Goal: Transaction & Acquisition: Purchase product/service

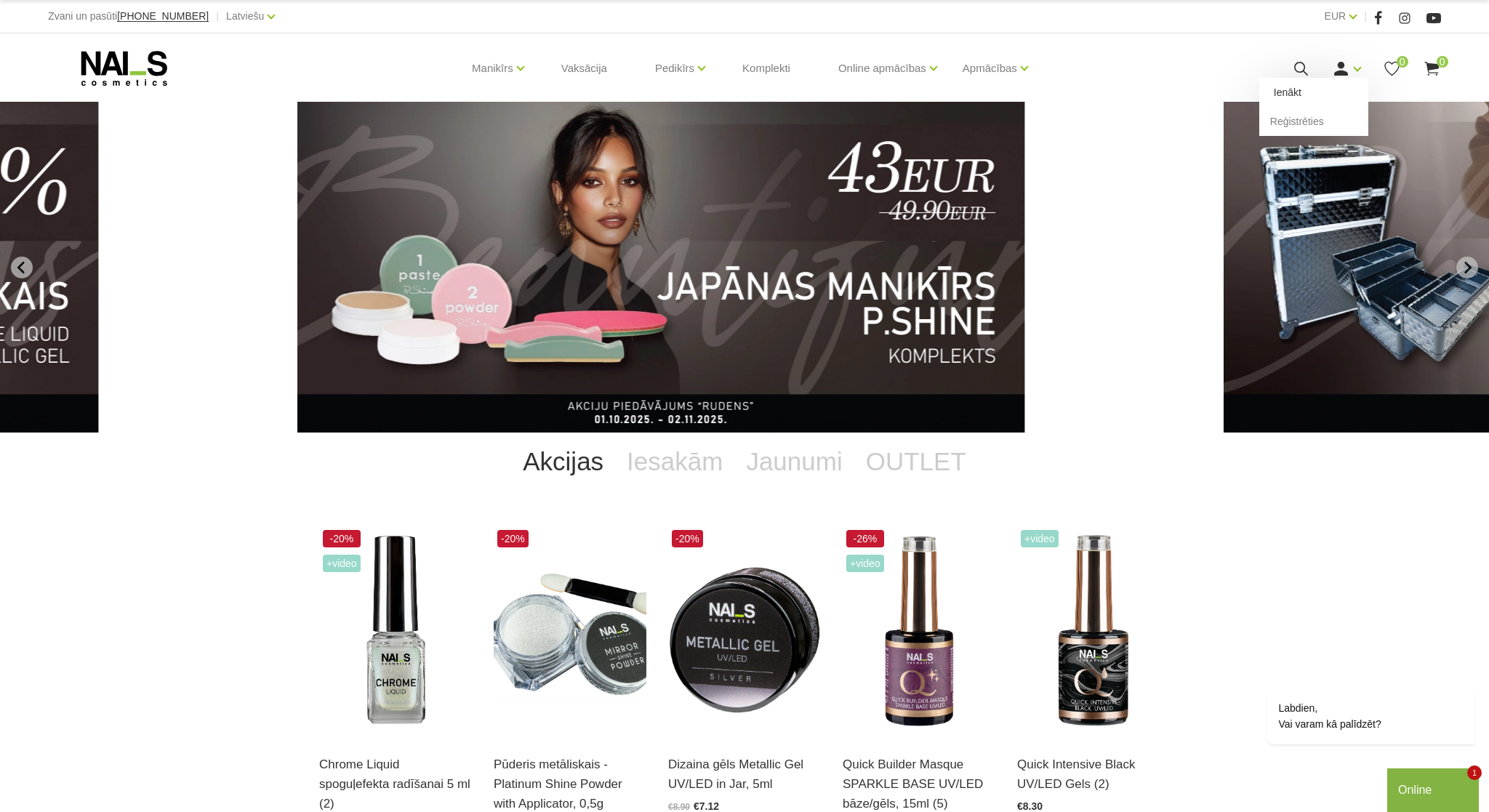
click at [1298, 92] on link "Ienākt" at bounding box center [1314, 92] width 109 height 29
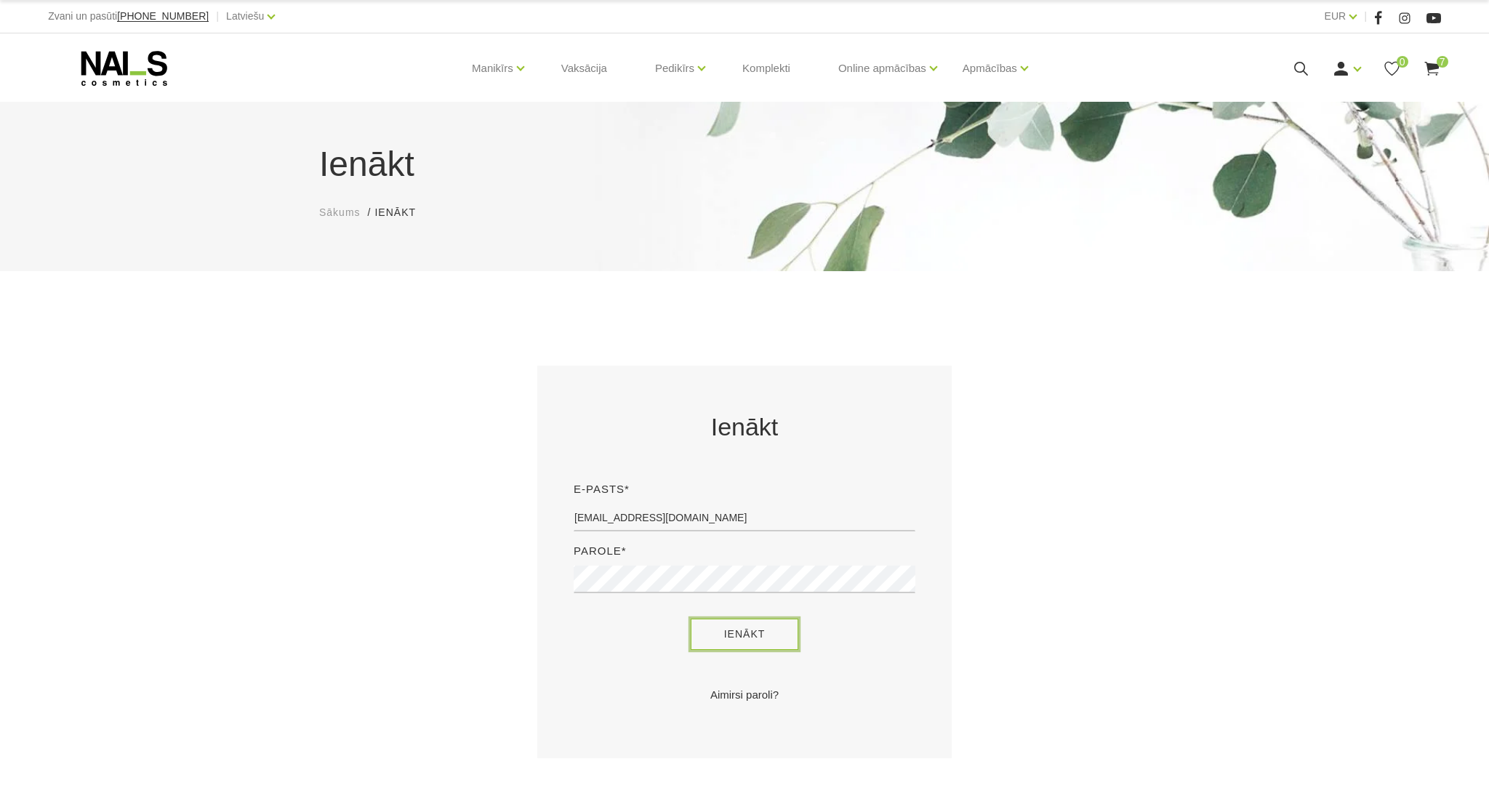
click at [713, 642] on button "Ienākt" at bounding box center [744, 634] width 108 height 31
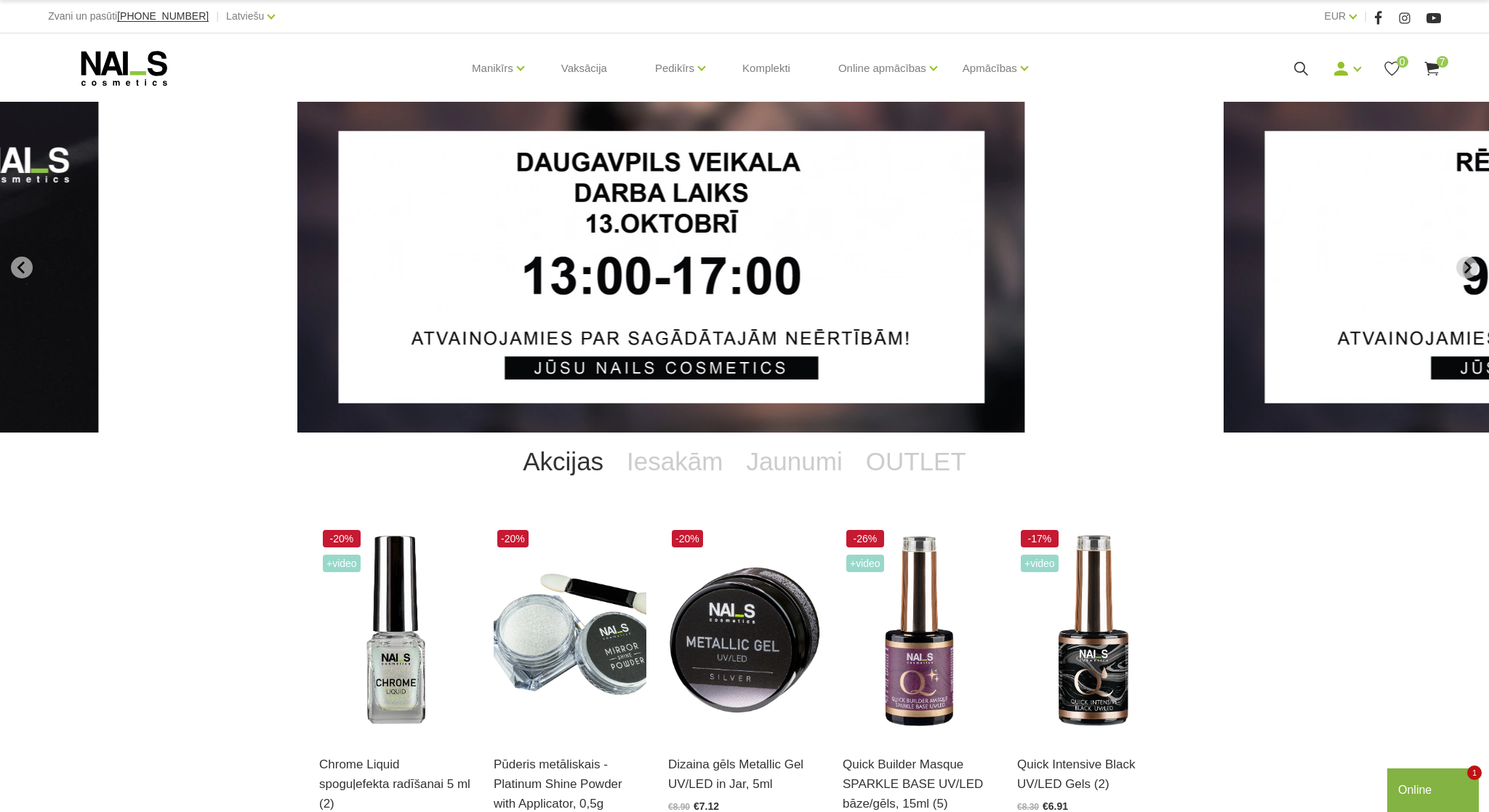
click at [1435, 65] on icon at bounding box center [1431, 69] width 18 height 18
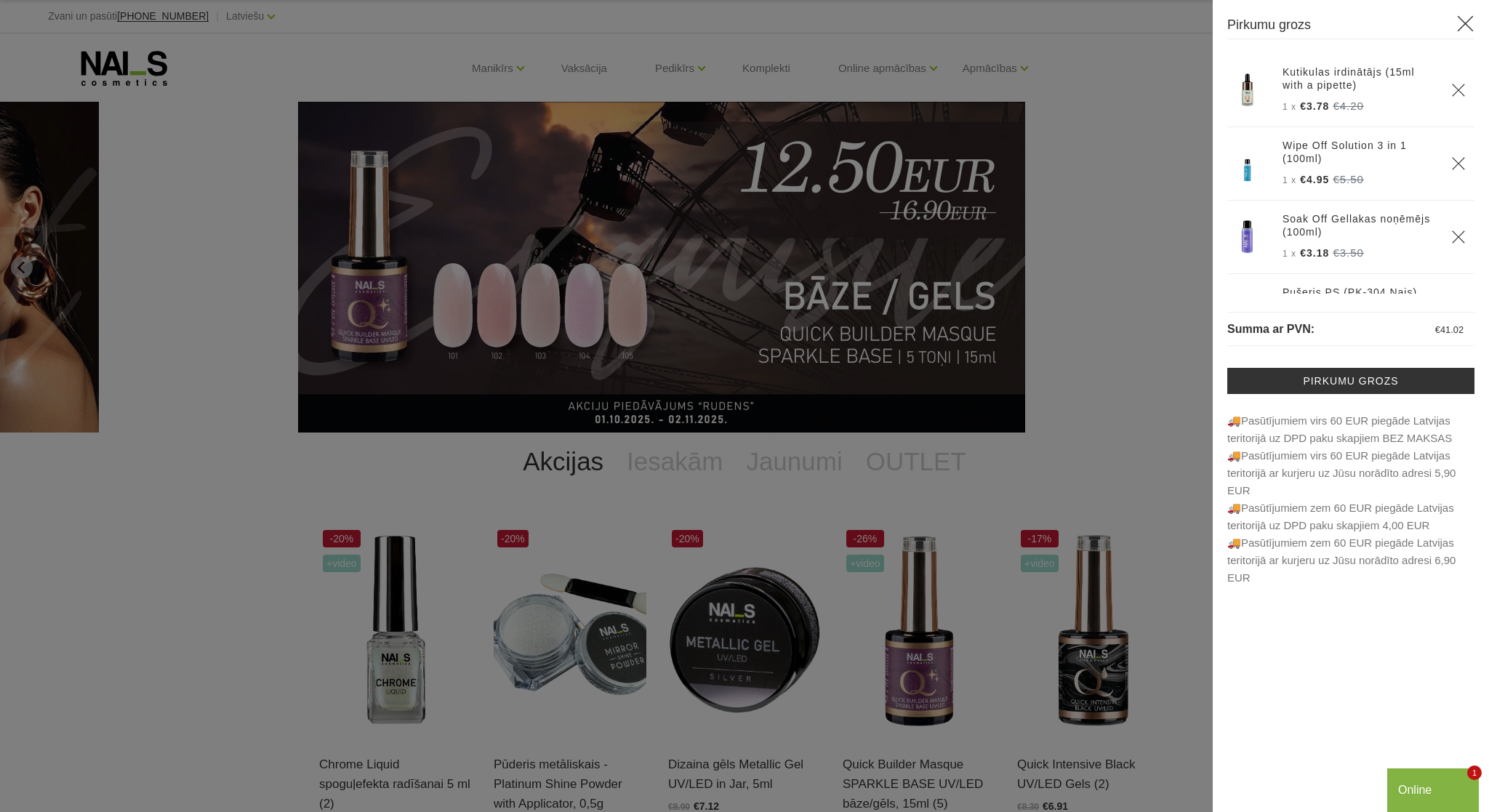
click at [1452, 93] on icon "Delete" at bounding box center [1458, 90] width 15 height 15
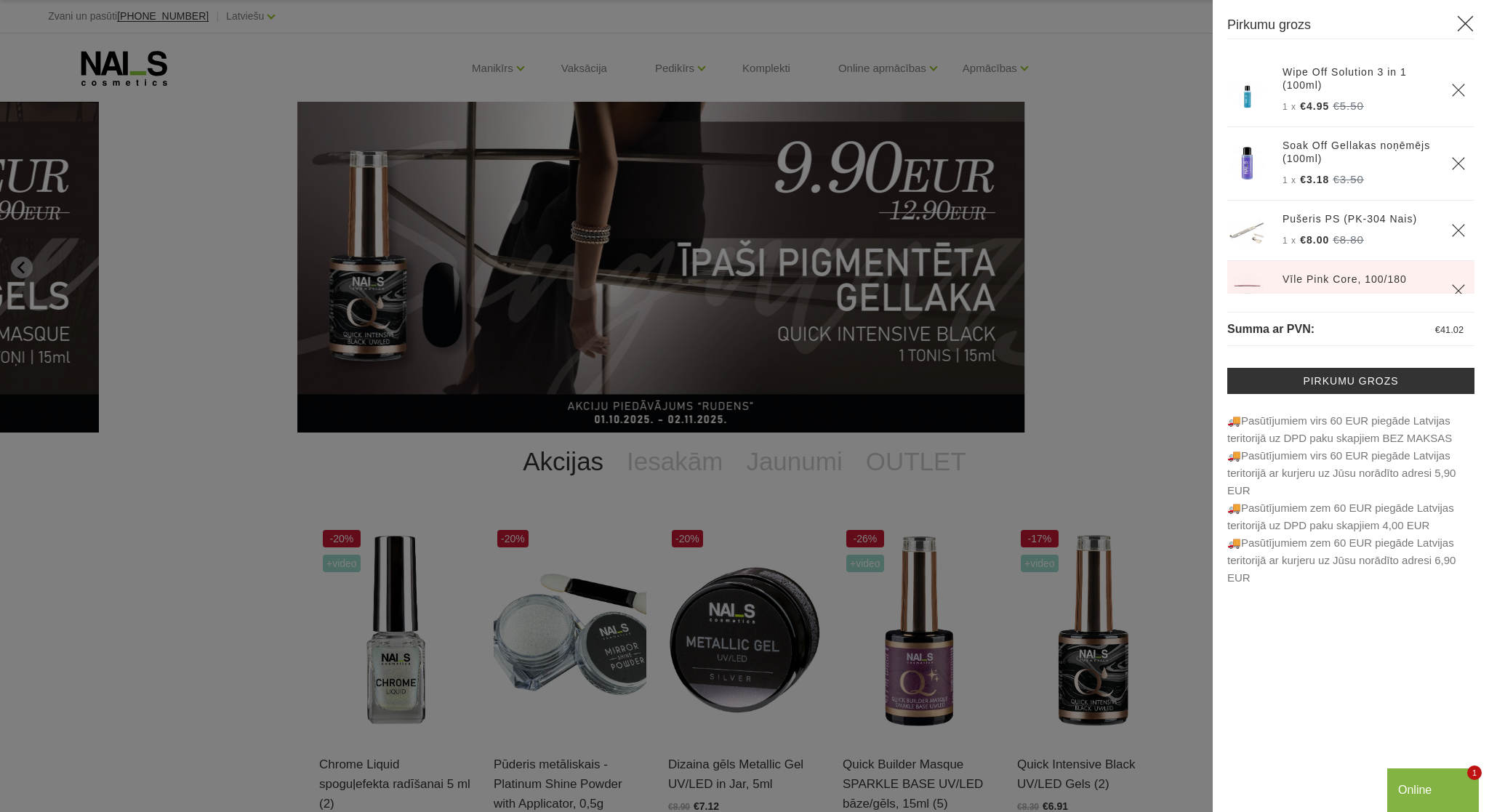
click at [1456, 233] on icon "Delete" at bounding box center [1458, 230] width 15 height 15
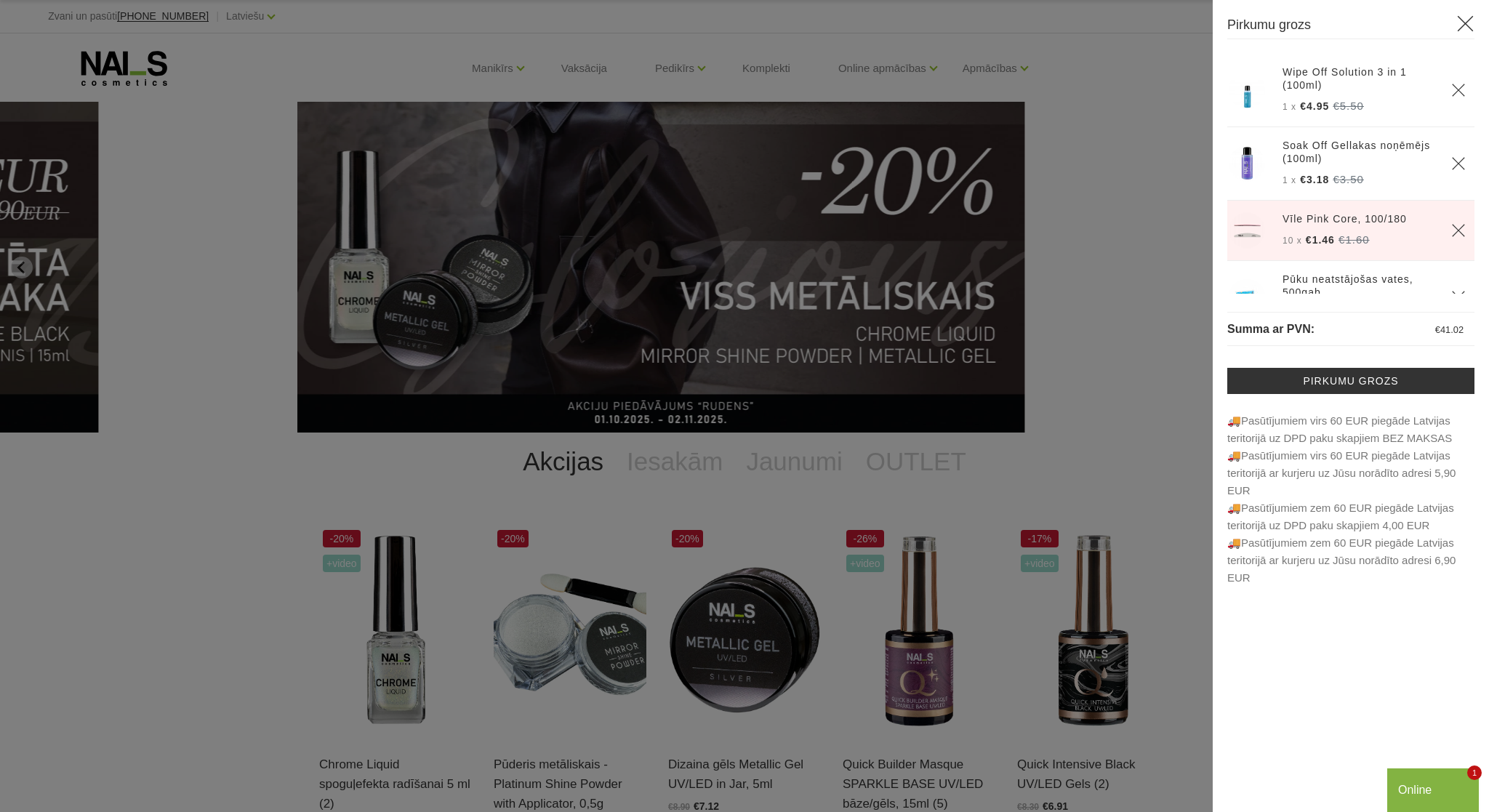
scroll to position [79, 0]
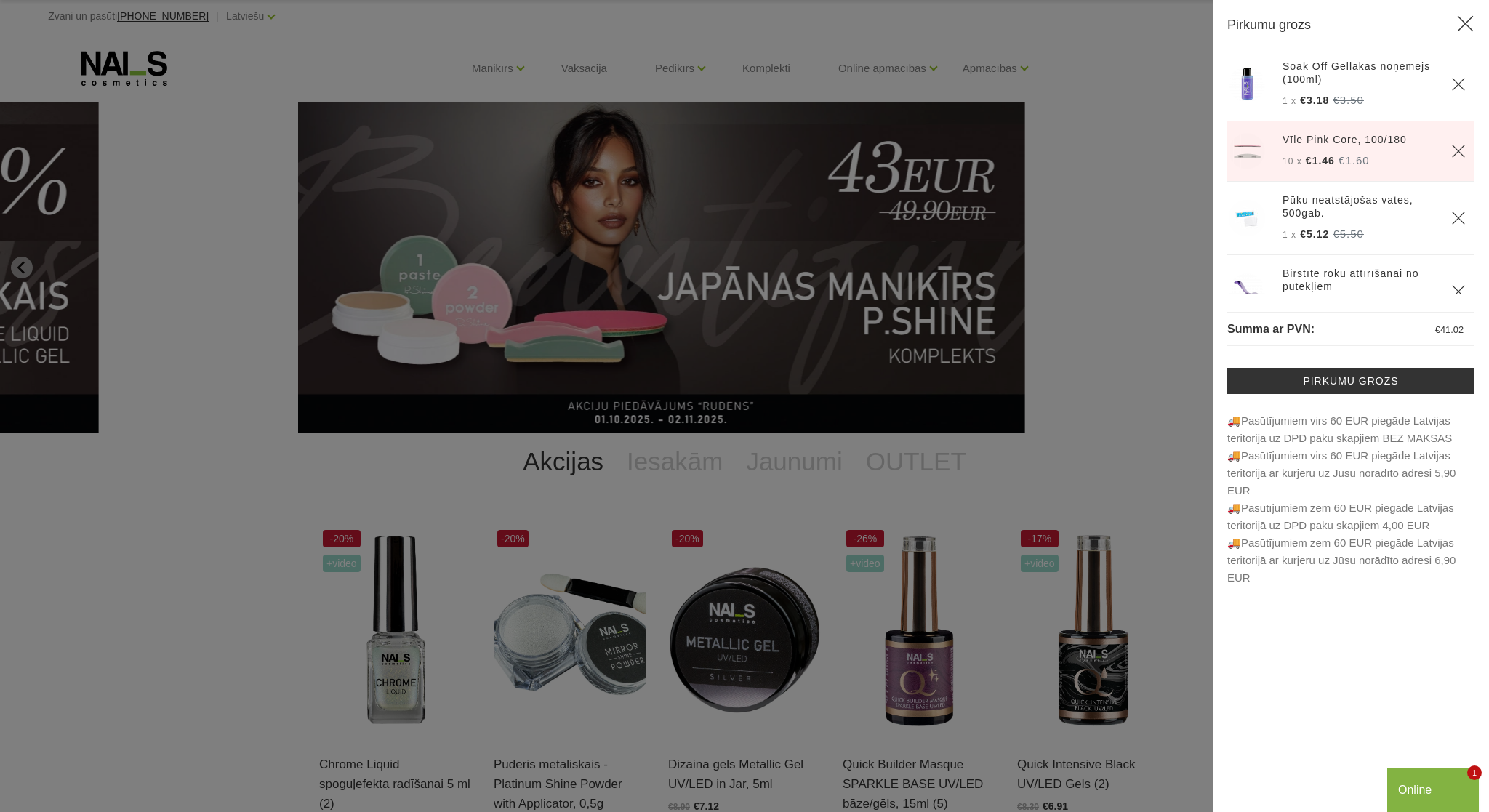
click at [1248, 213] on img at bounding box center [1247, 218] width 37 height 37
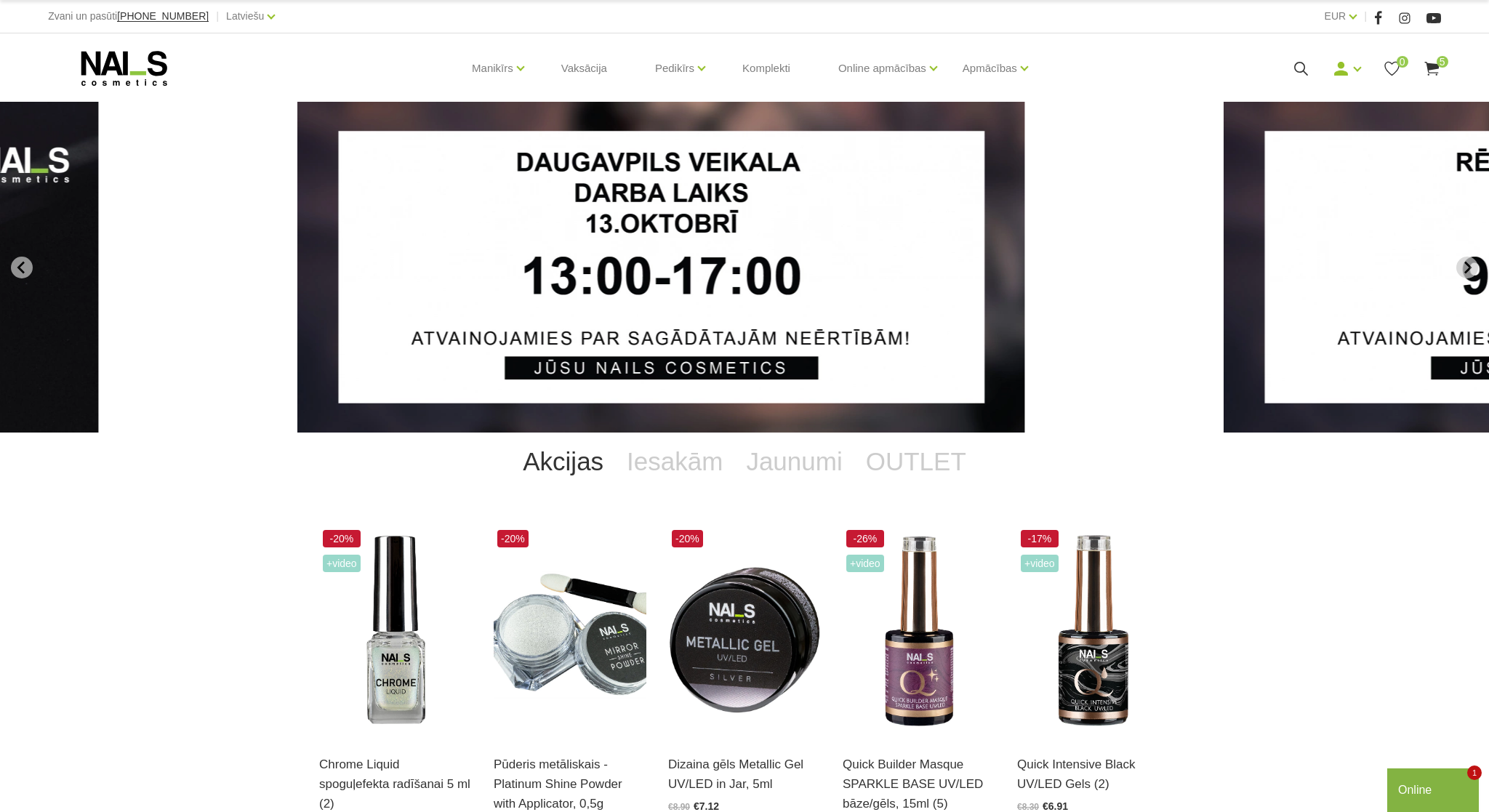
click at [1431, 71] on use at bounding box center [1431, 69] width 15 height 14
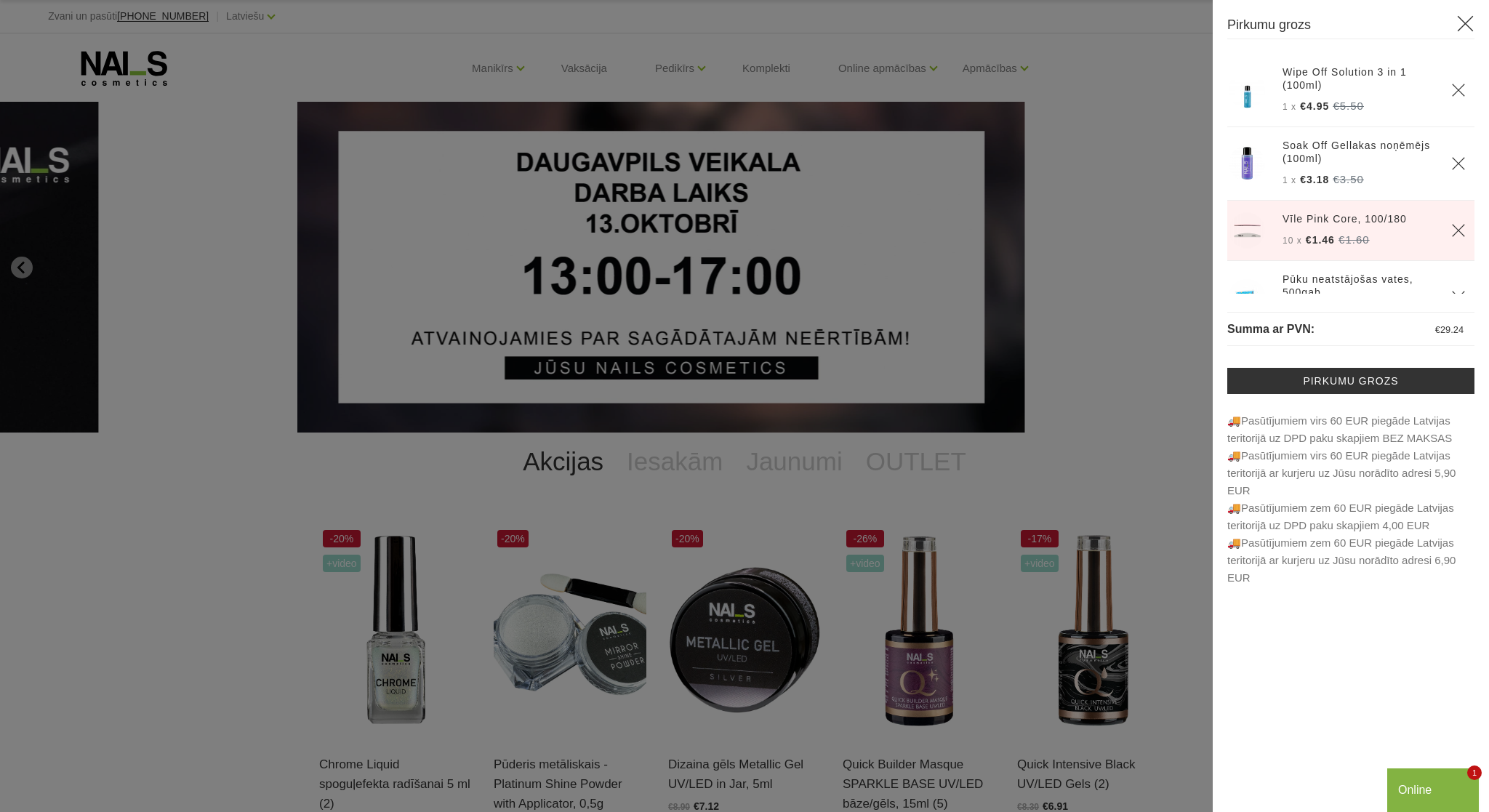
scroll to position [79, 0]
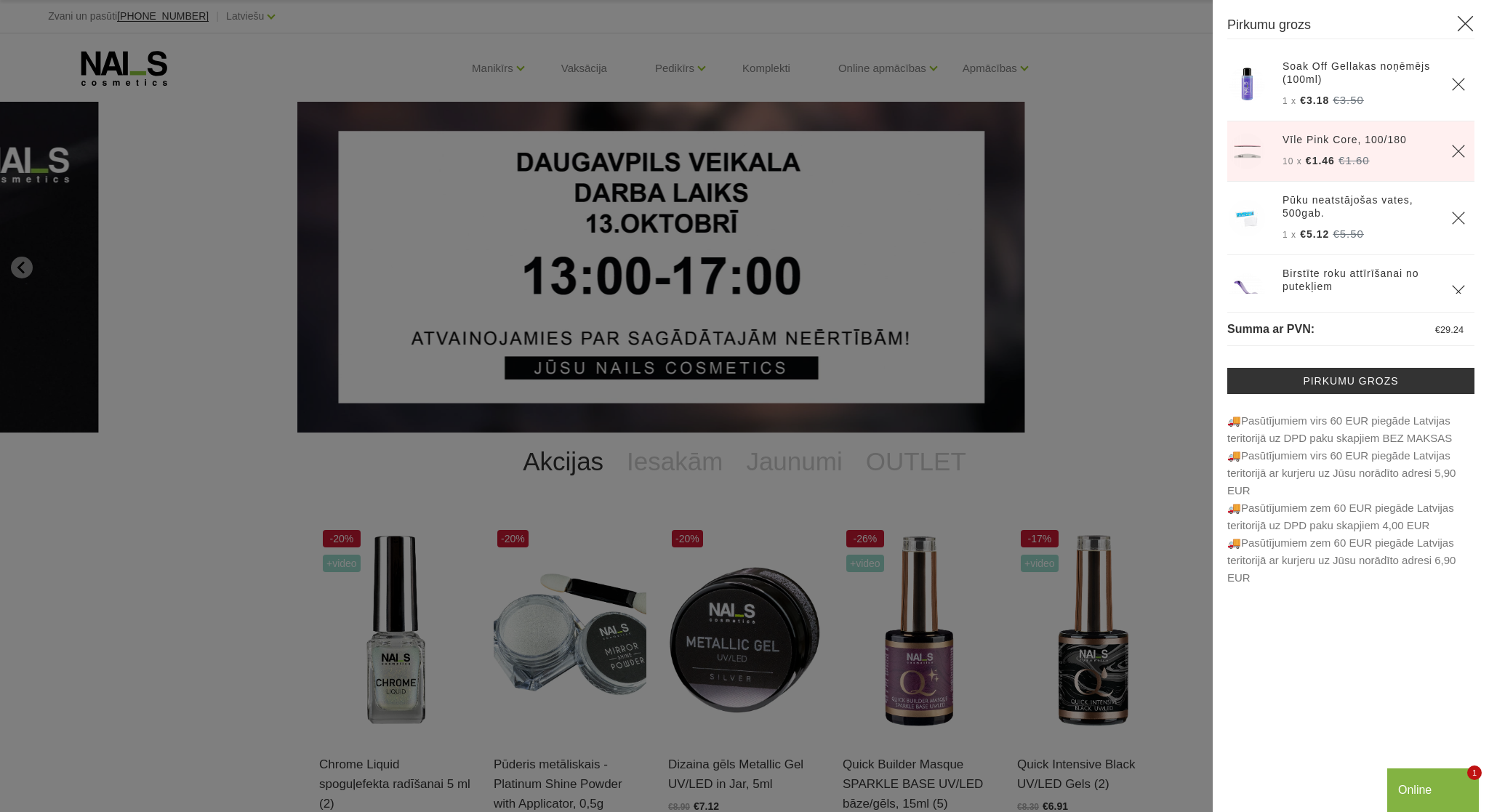
click at [1458, 220] on icon "Delete" at bounding box center [1458, 218] width 15 height 15
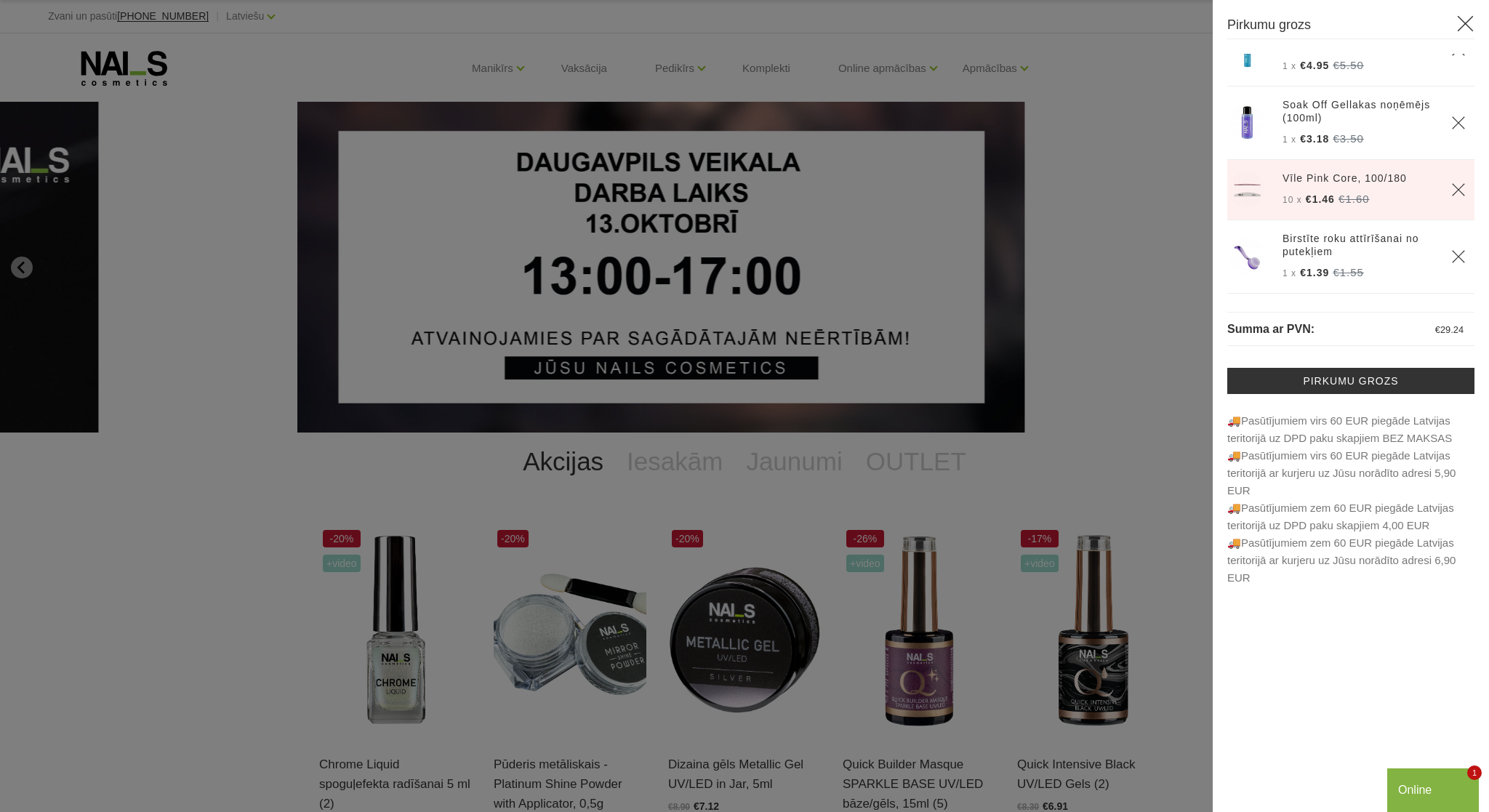
scroll to position [43, 0]
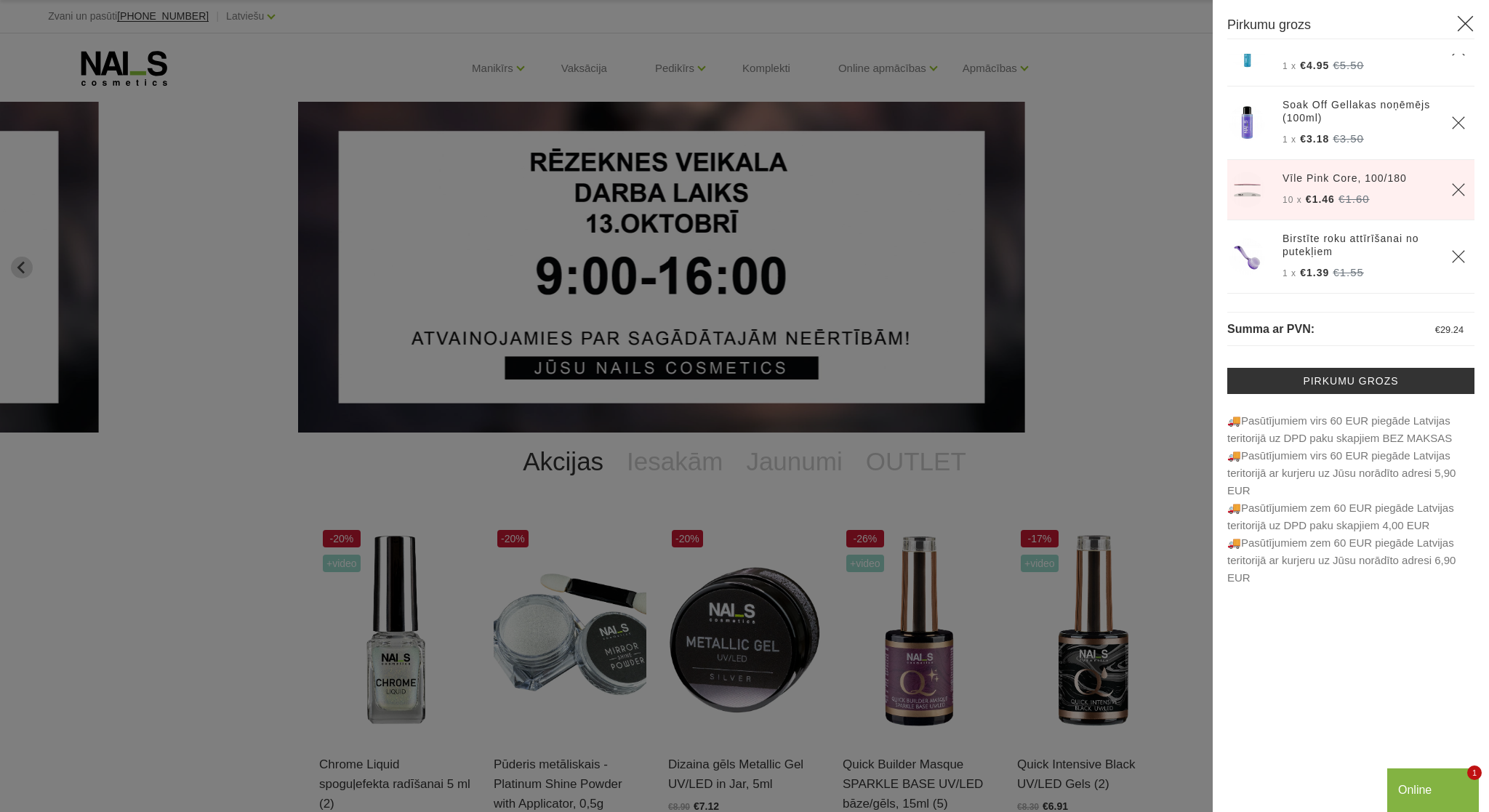
click at [1460, 253] on icon "Delete" at bounding box center [1458, 256] width 15 height 15
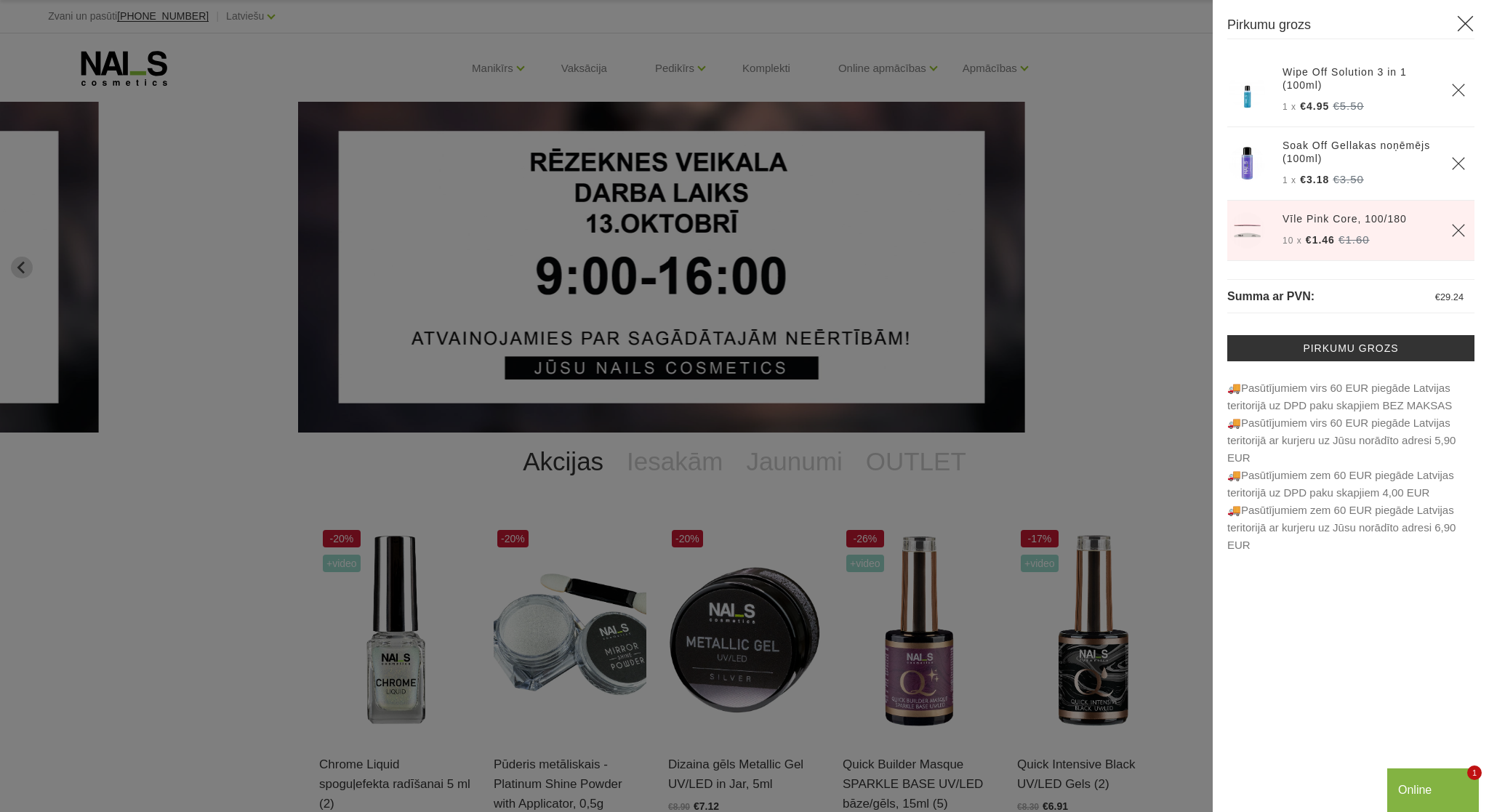
scroll to position [0, 0]
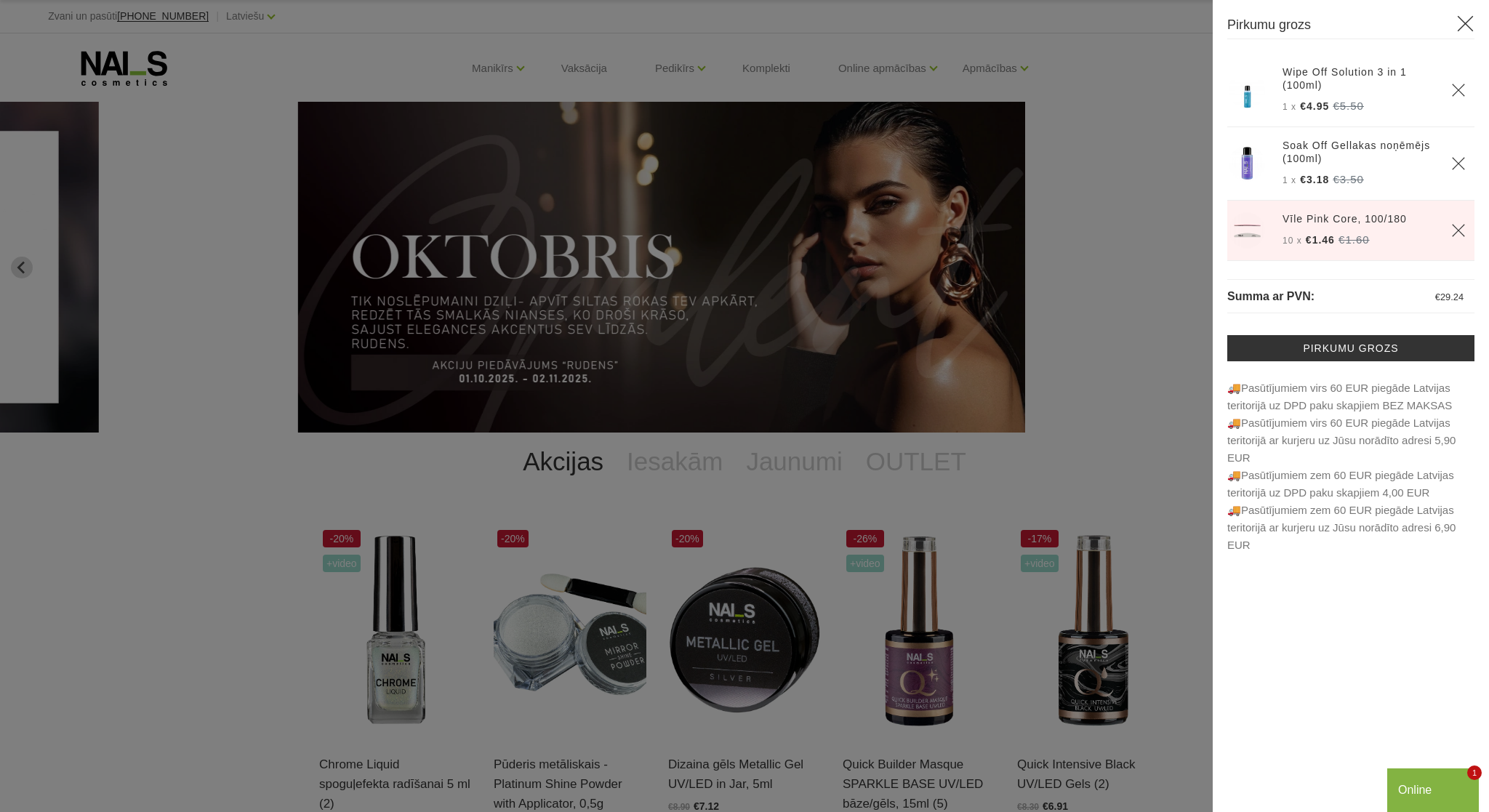
click at [1090, 172] on div at bounding box center [744, 406] width 1489 height 812
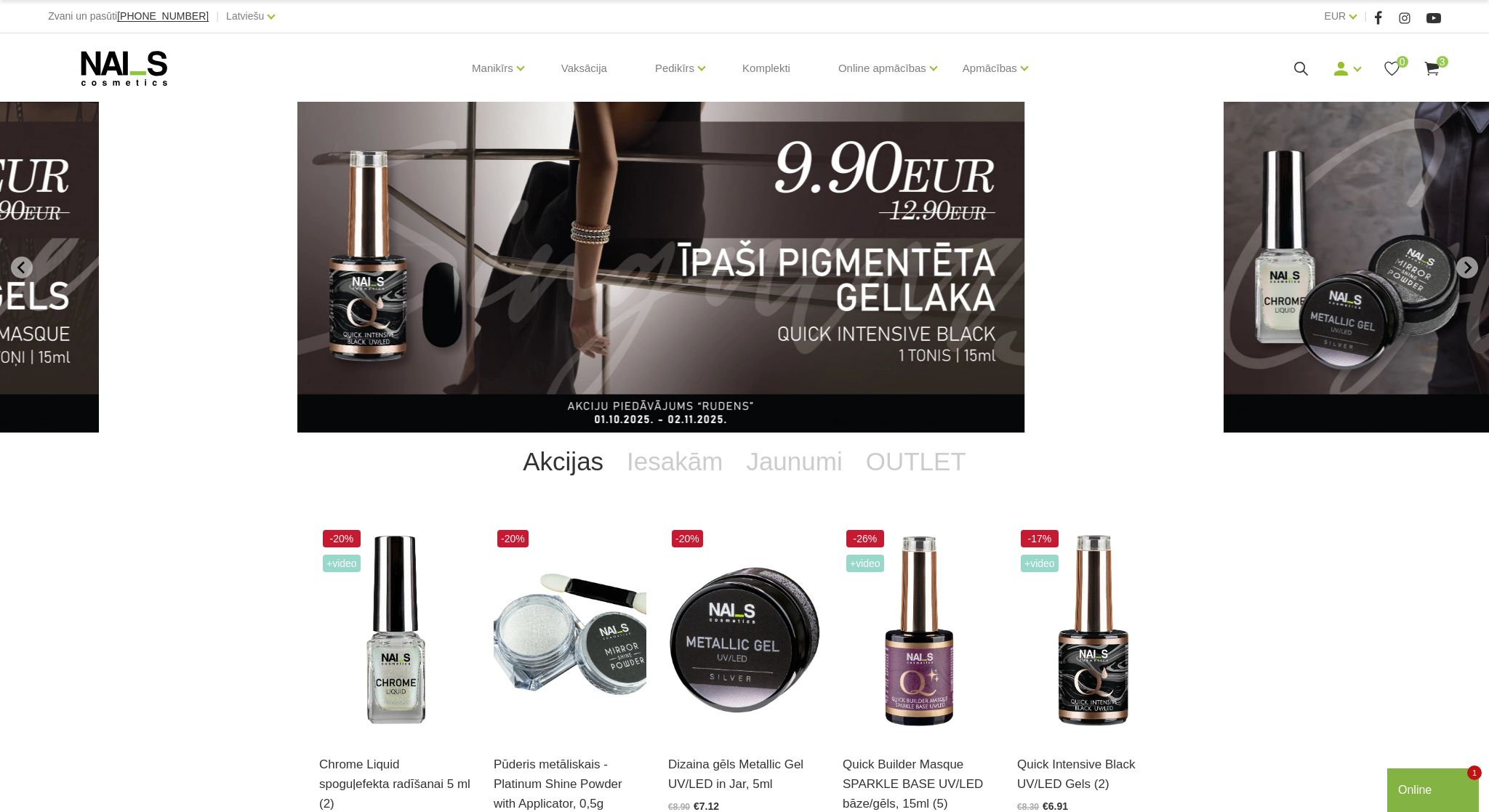
click at [1439, 66] on span "3" at bounding box center [1442, 62] width 12 height 12
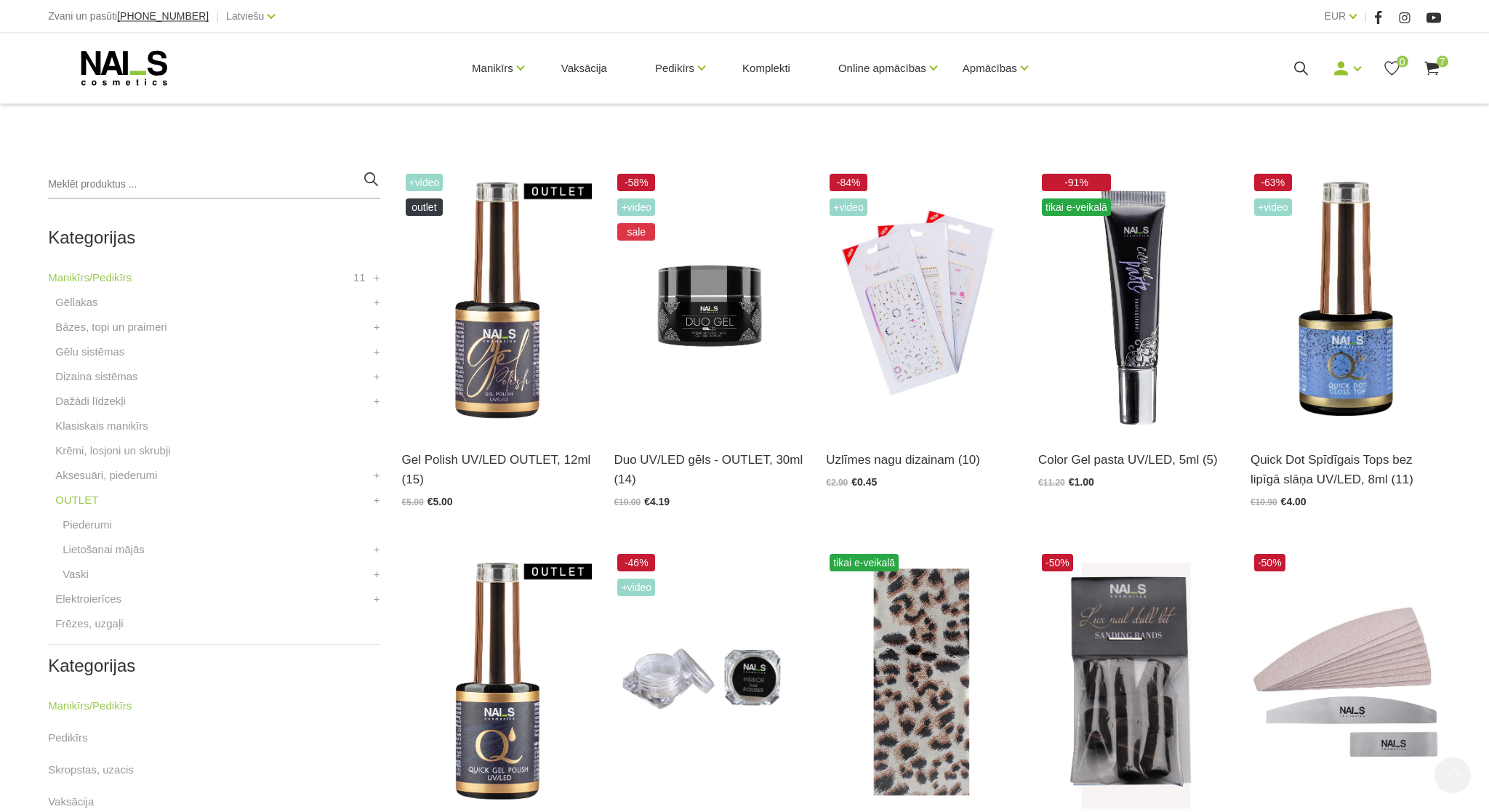
scroll to position [334, 0]
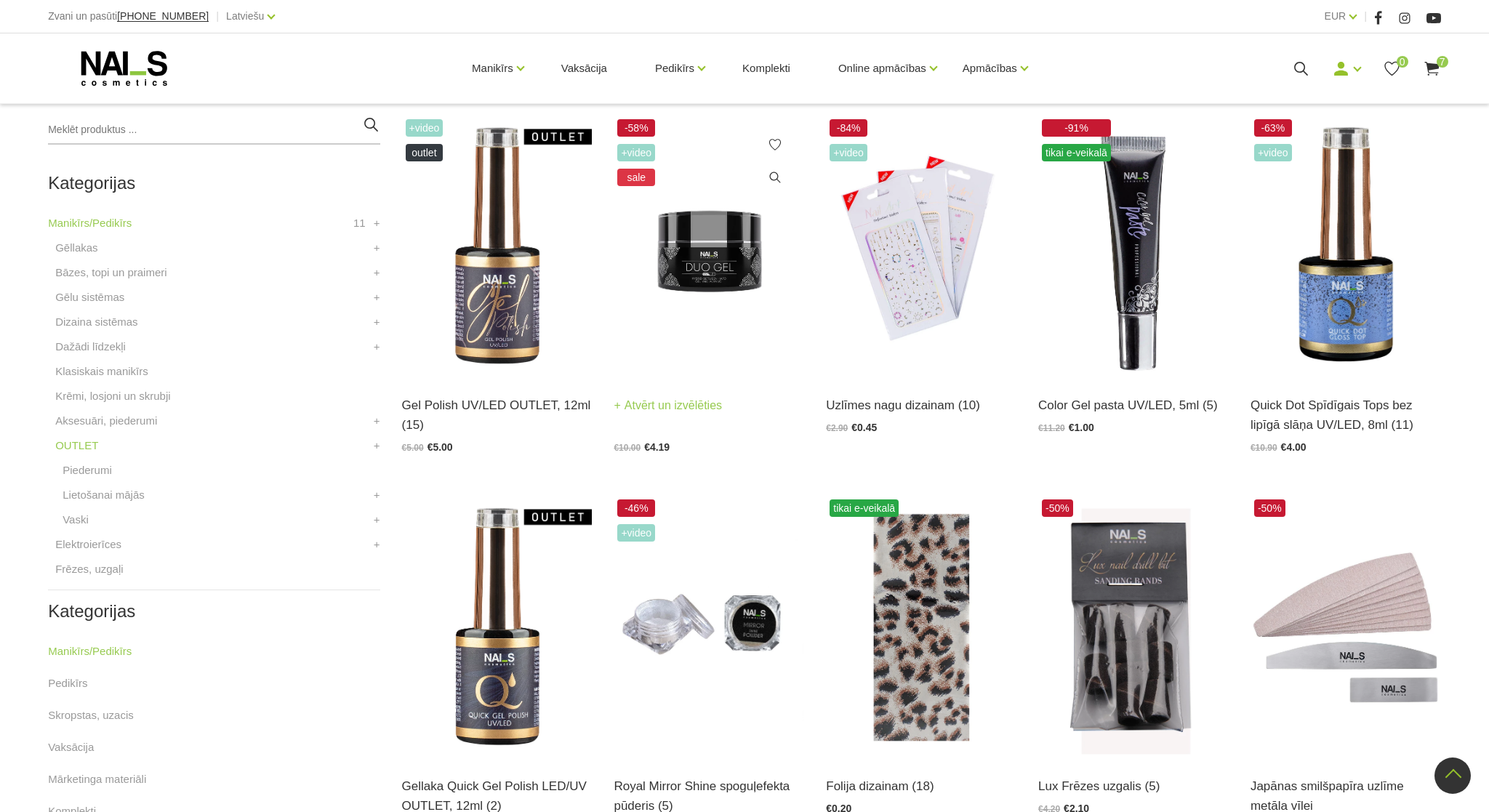
click at [711, 261] on img at bounding box center [709, 246] width 191 height 262
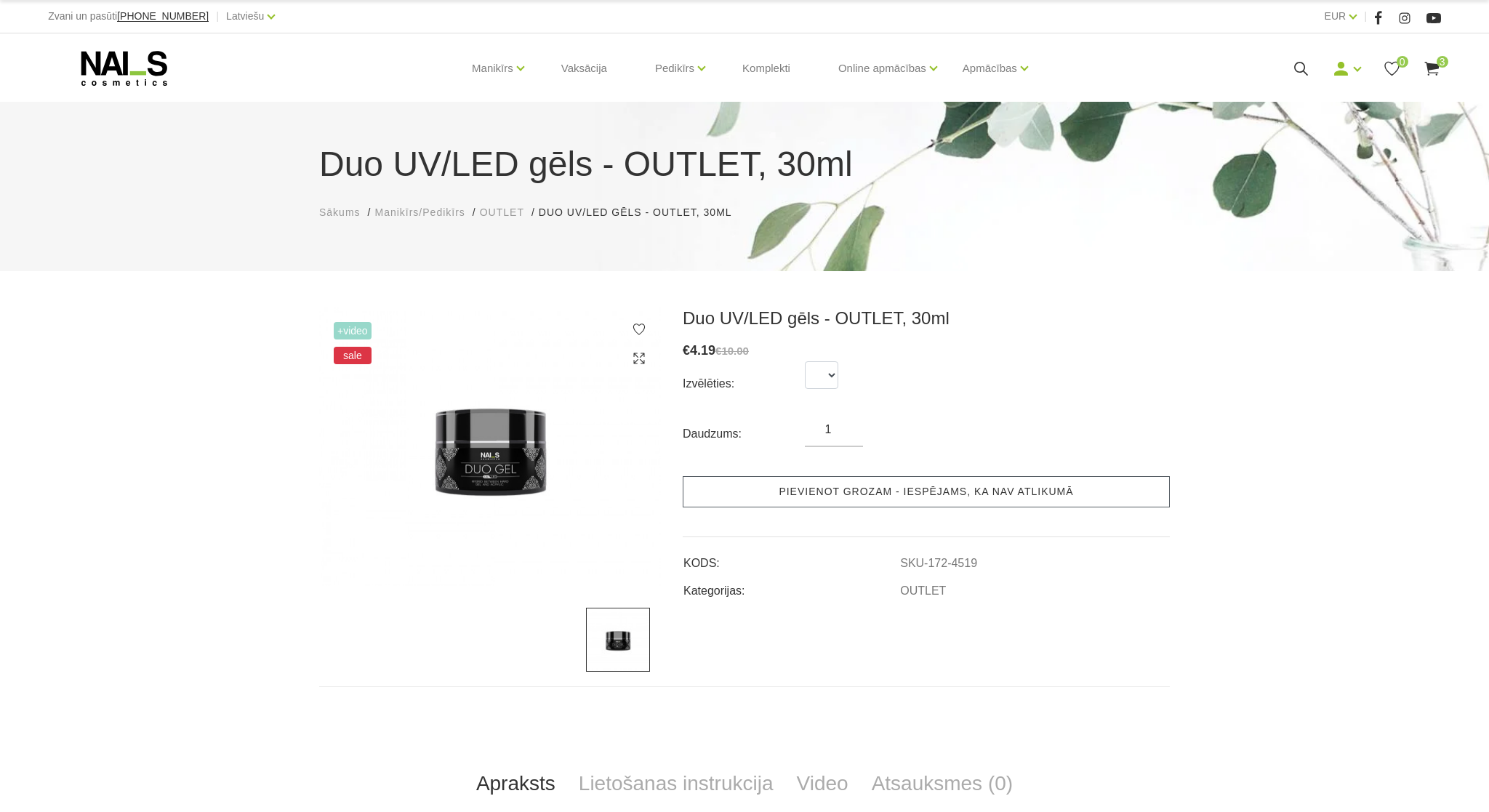
click at [887, 495] on link "Pievienot grozam - iespējams, ka nav atlikumā" at bounding box center [926, 491] width 487 height 31
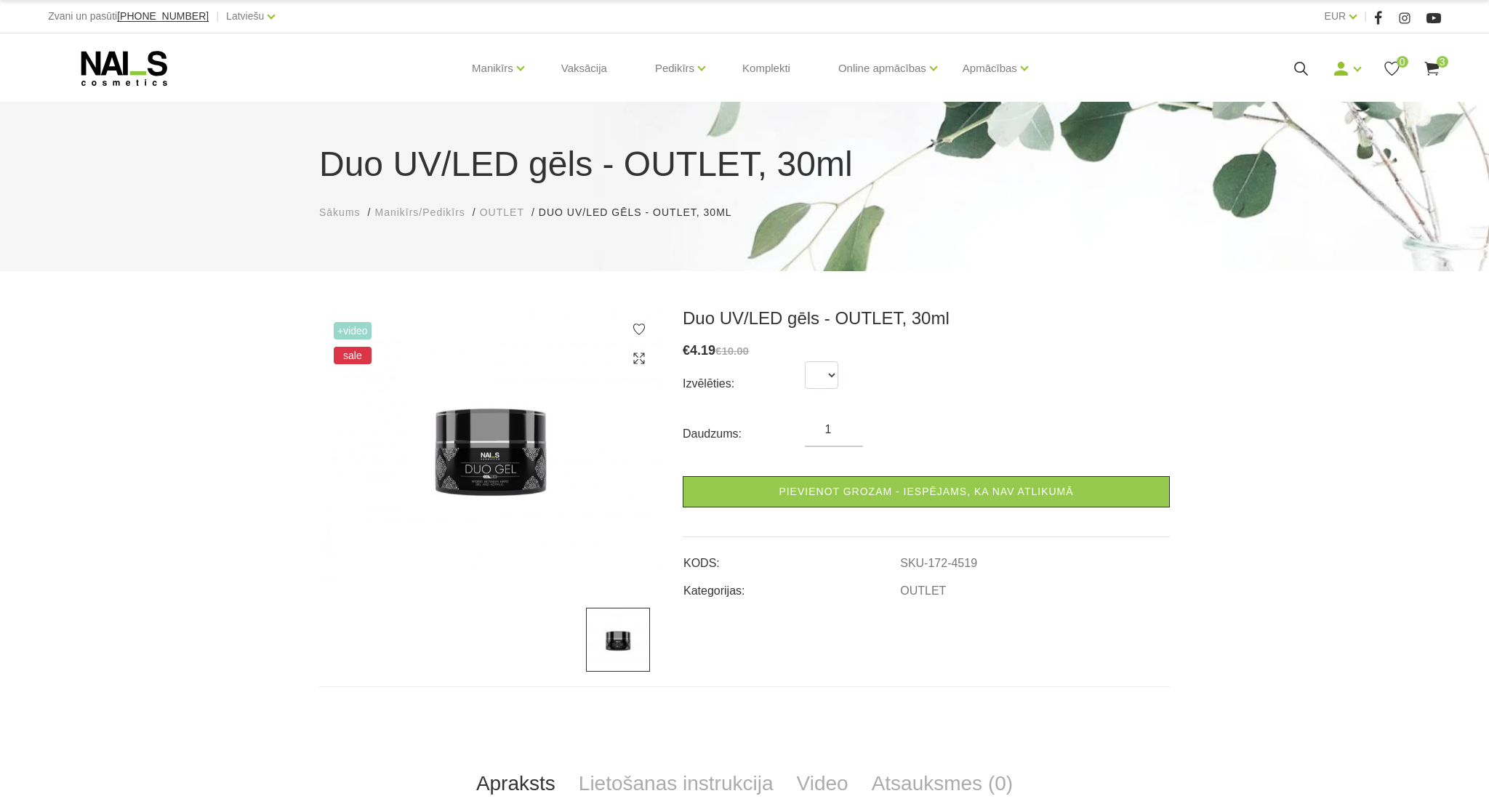
click at [1431, 65] on icon at bounding box center [1431, 69] width 18 height 18
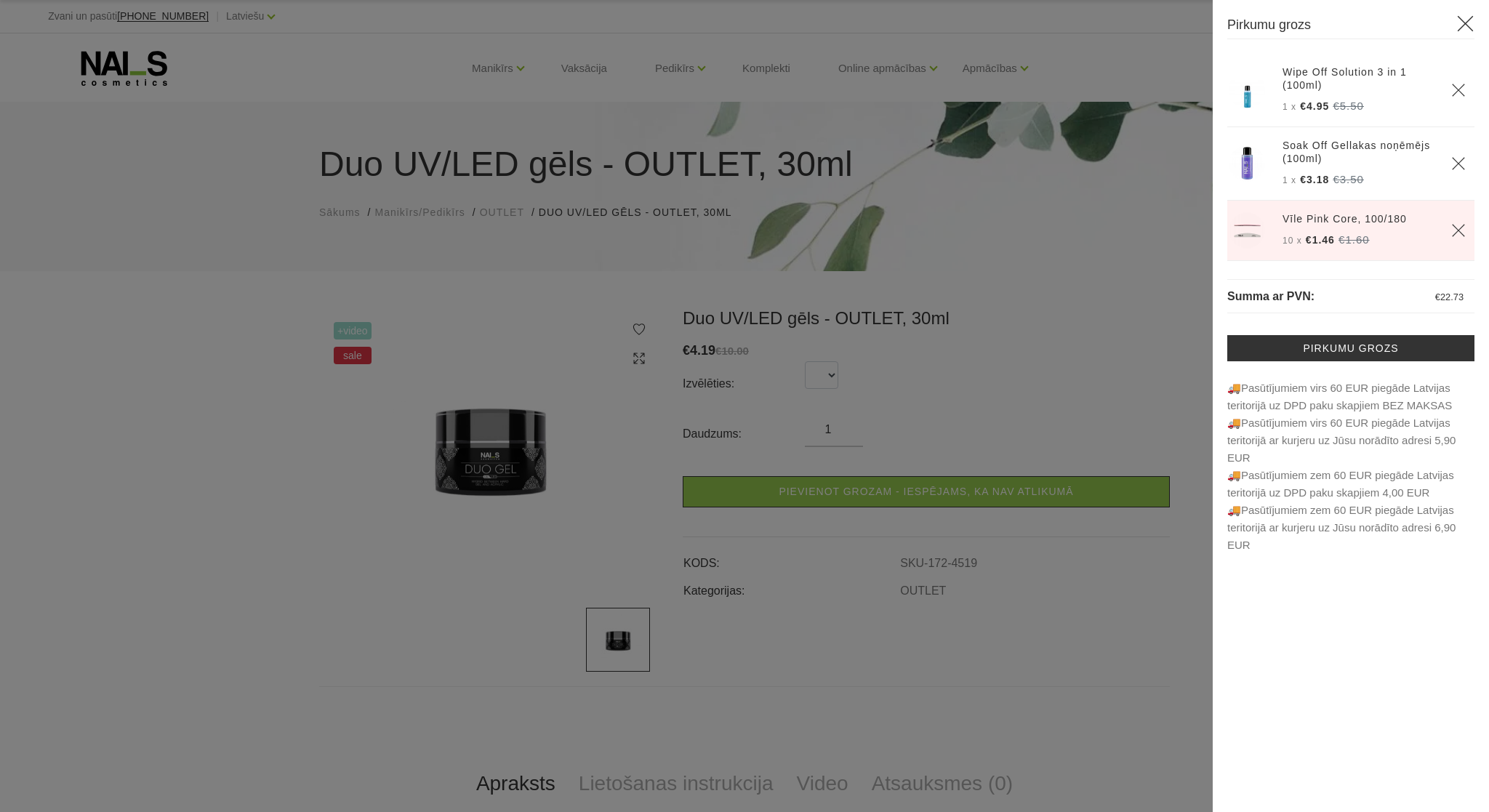
click at [462, 541] on div at bounding box center [744, 406] width 1489 height 812
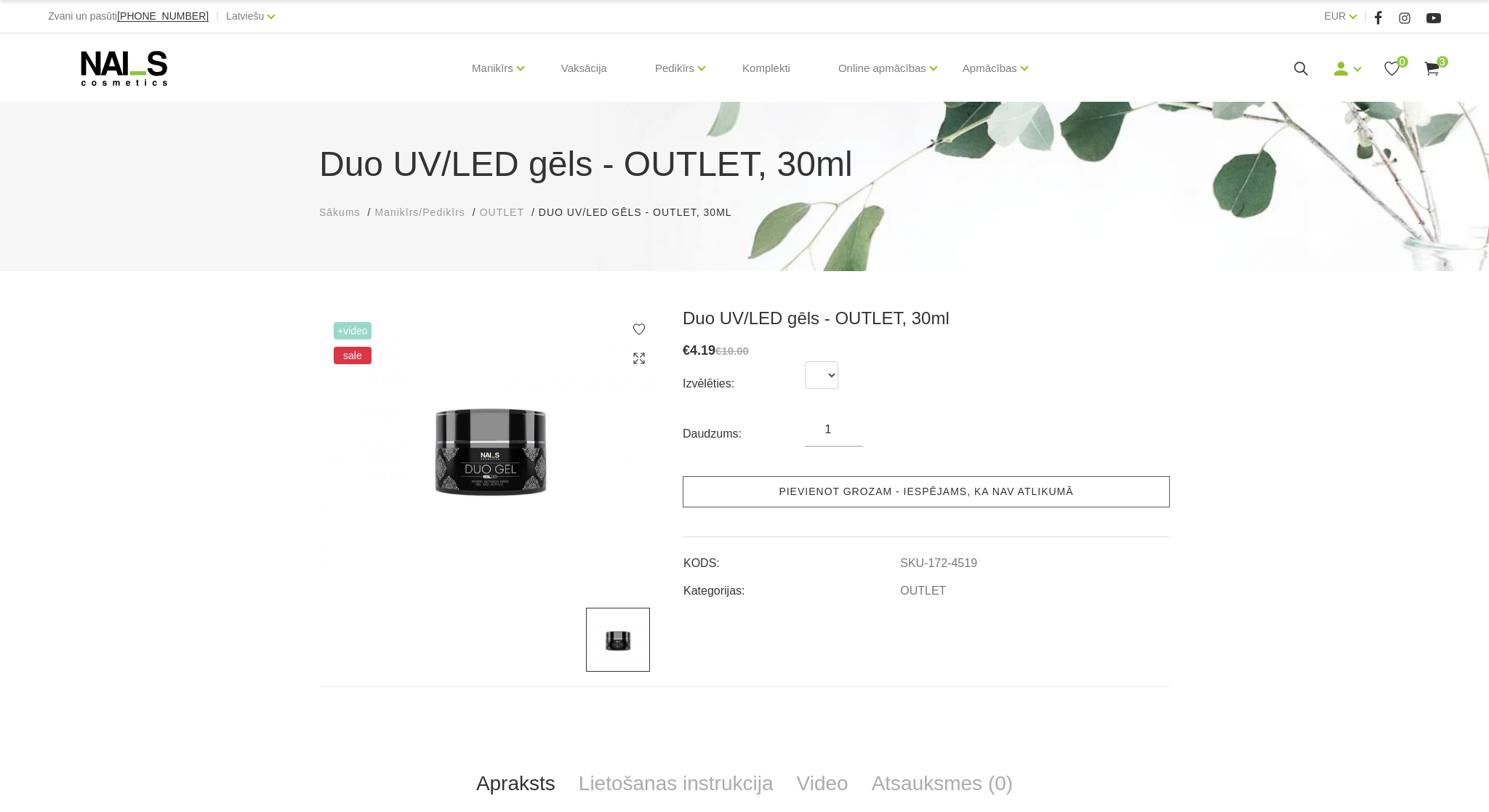
click at [794, 489] on link "Pievienot grozam - iespējams, ka nav atlikumā" at bounding box center [926, 491] width 487 height 31
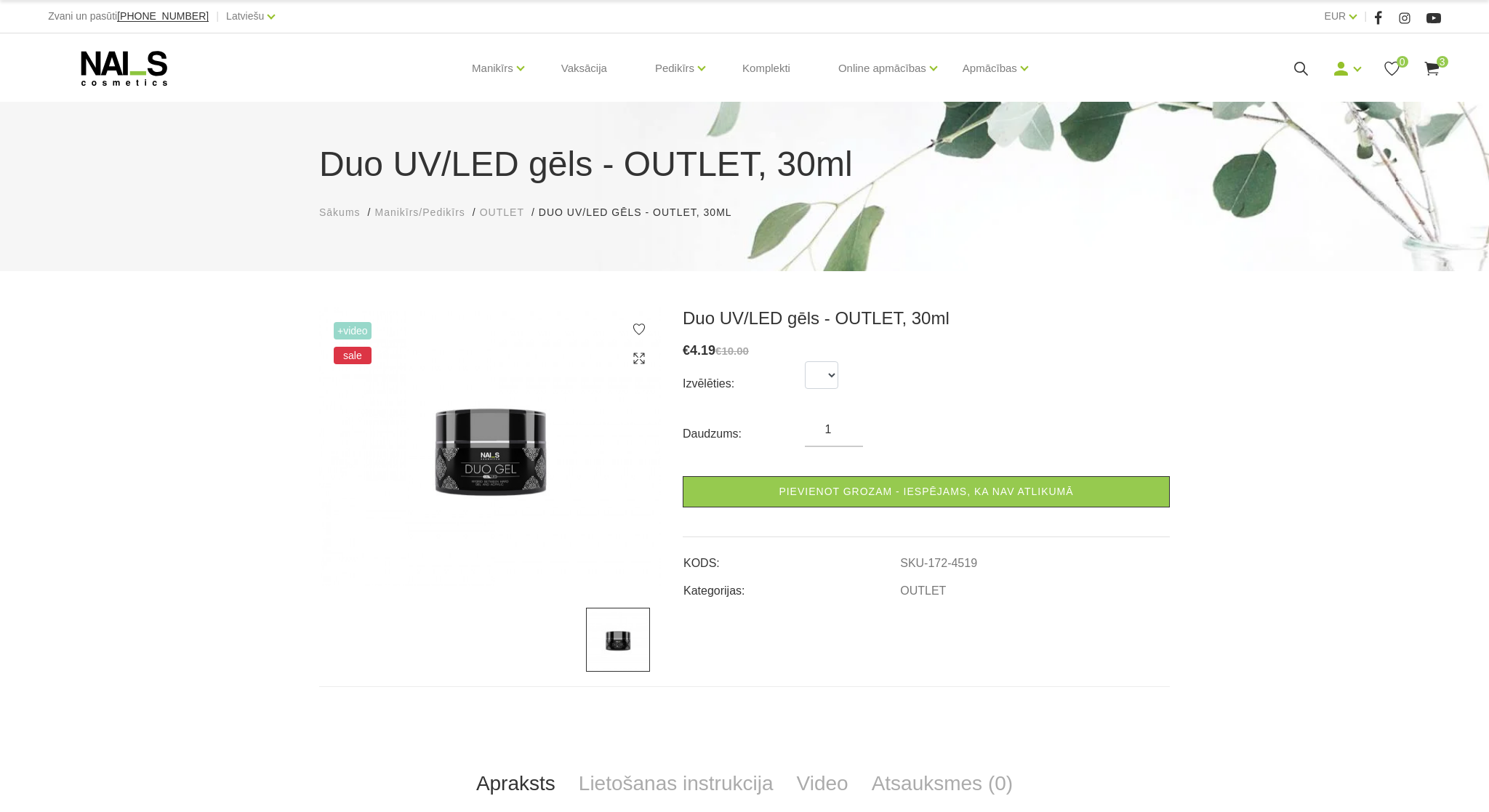
type input "1"
click at [847, 427] on input "1" at bounding box center [833, 430] width 58 height 17
click at [804, 361] on select at bounding box center [821, 374] width 33 height 27
click at [831, 371] on select at bounding box center [821, 374] width 33 height 27
click at [804, 361] on select at bounding box center [821, 374] width 33 height 27
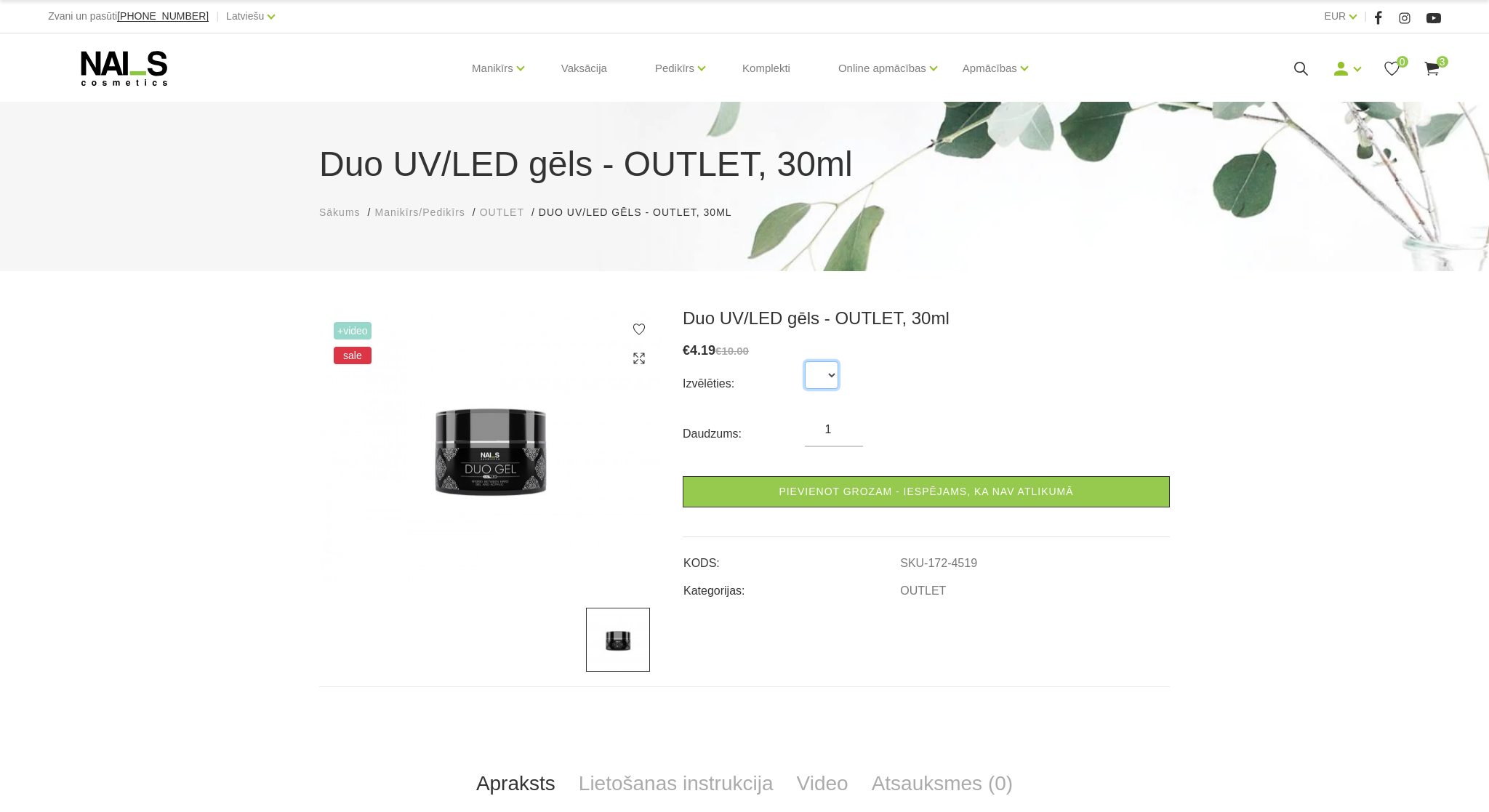
click at [833, 375] on select at bounding box center [821, 374] width 33 height 27
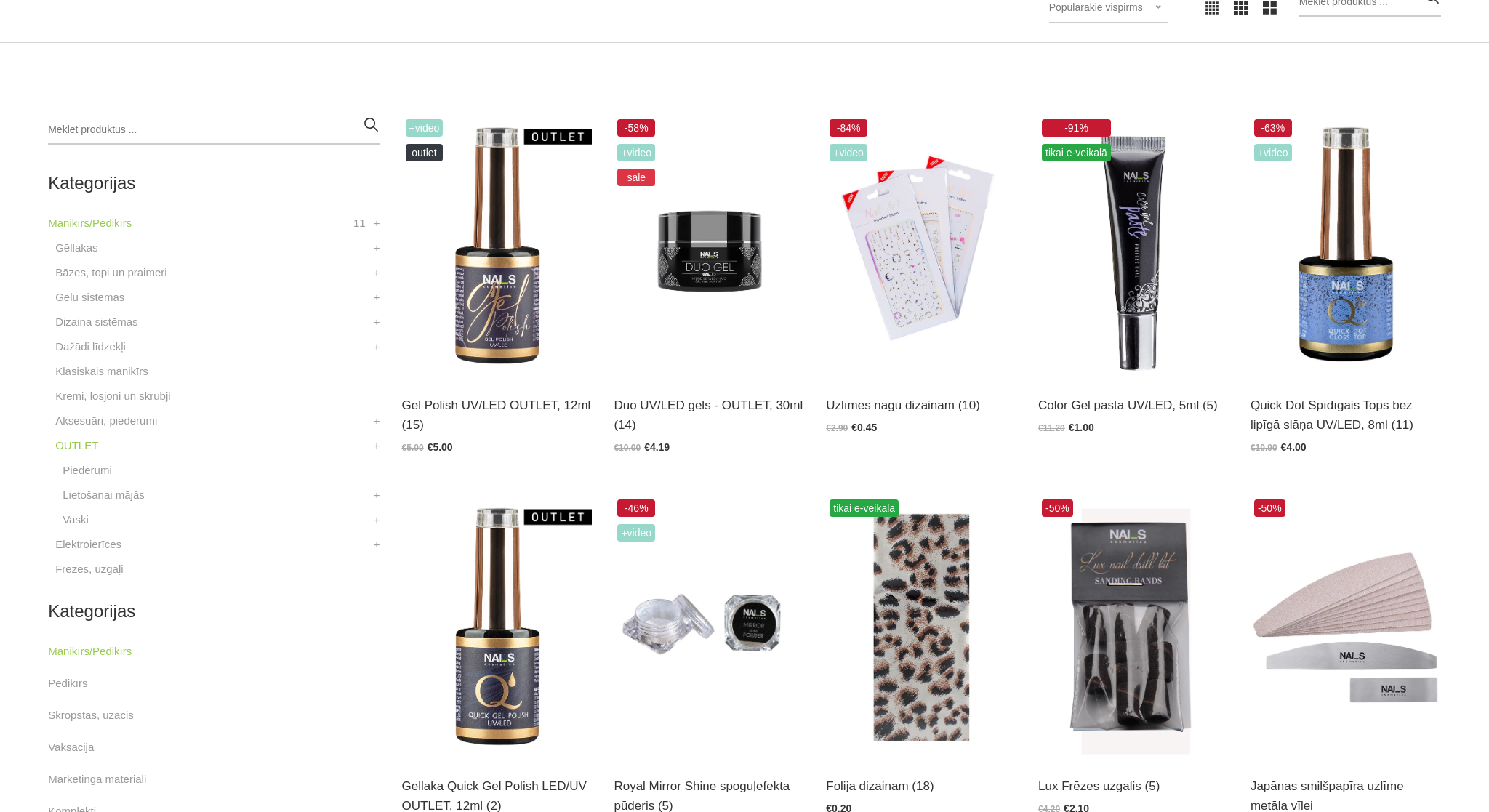
scroll to position [335, 0]
click at [1141, 305] on img at bounding box center [1133, 246] width 191 height 262
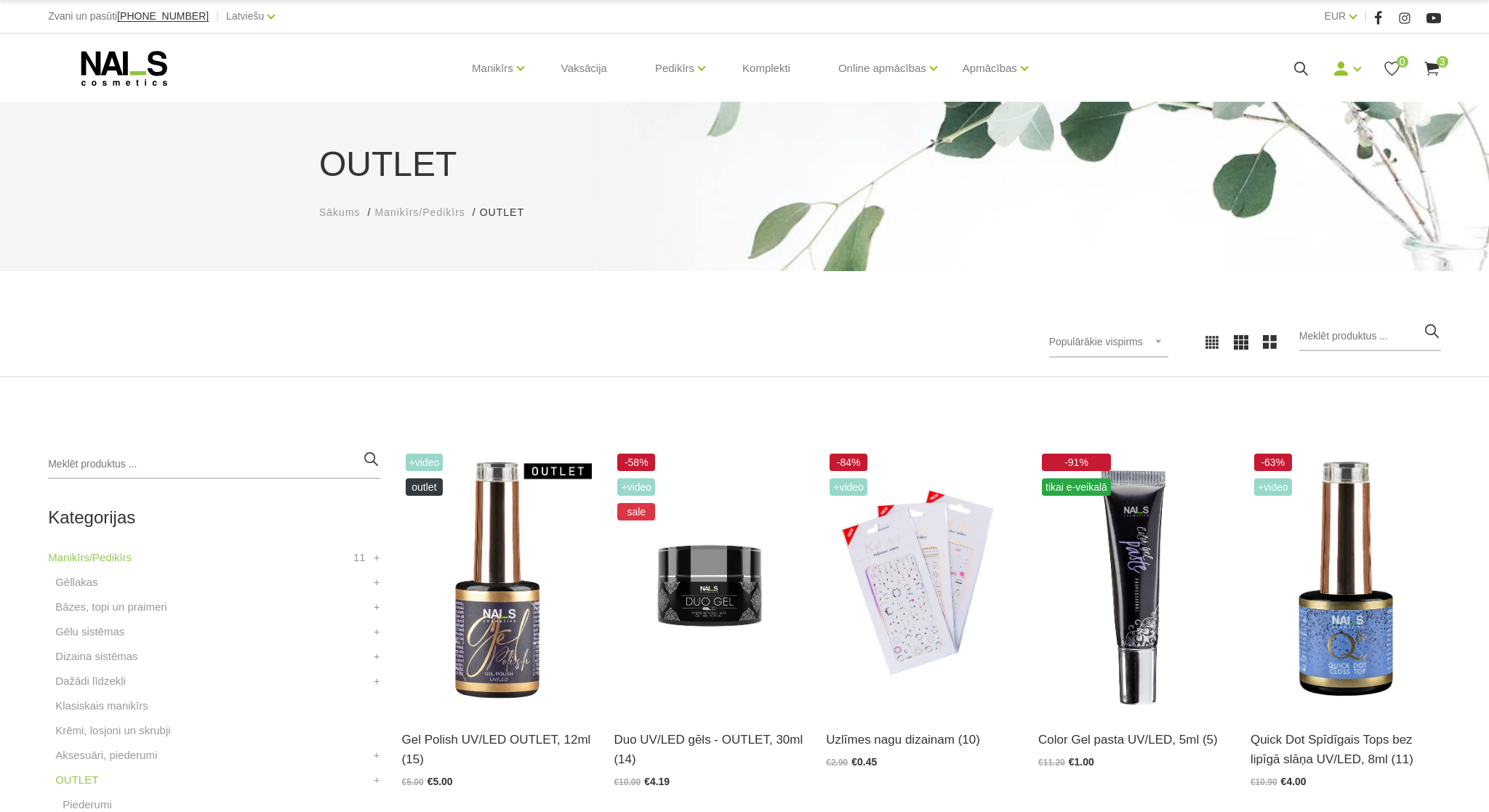
scroll to position [335, 0]
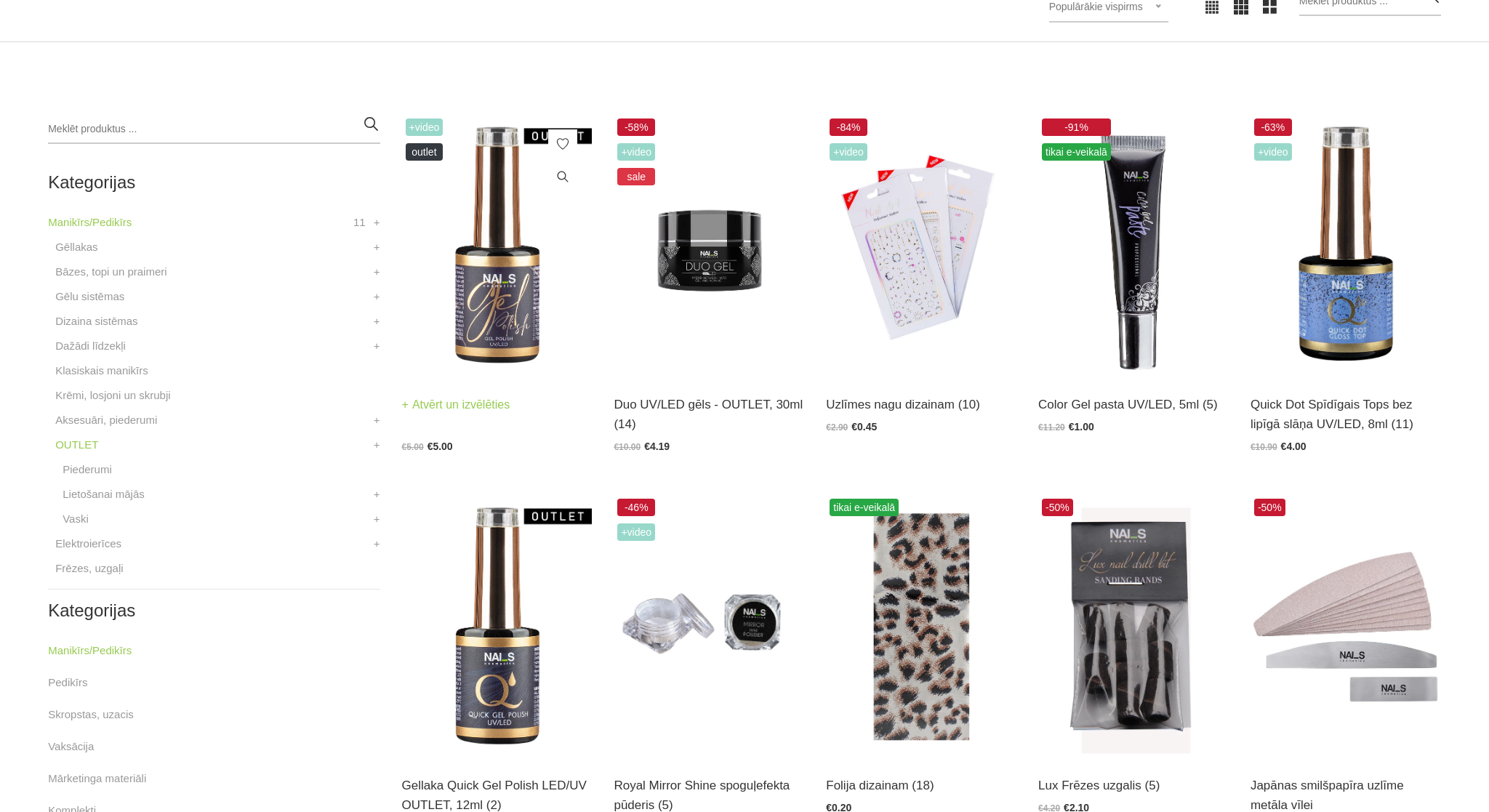
click at [467, 311] on img at bounding box center [497, 246] width 191 height 262
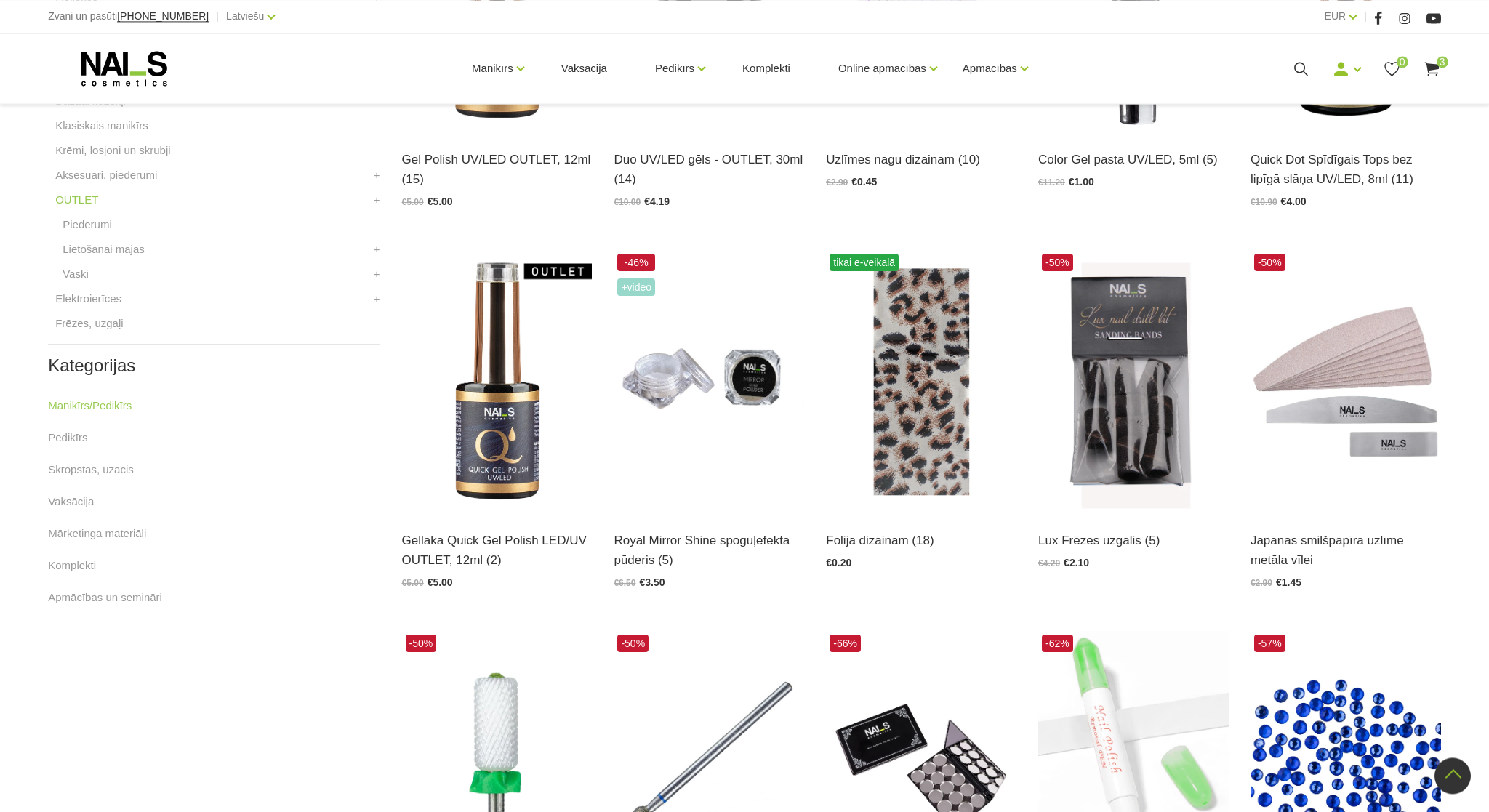
scroll to position [585, 0]
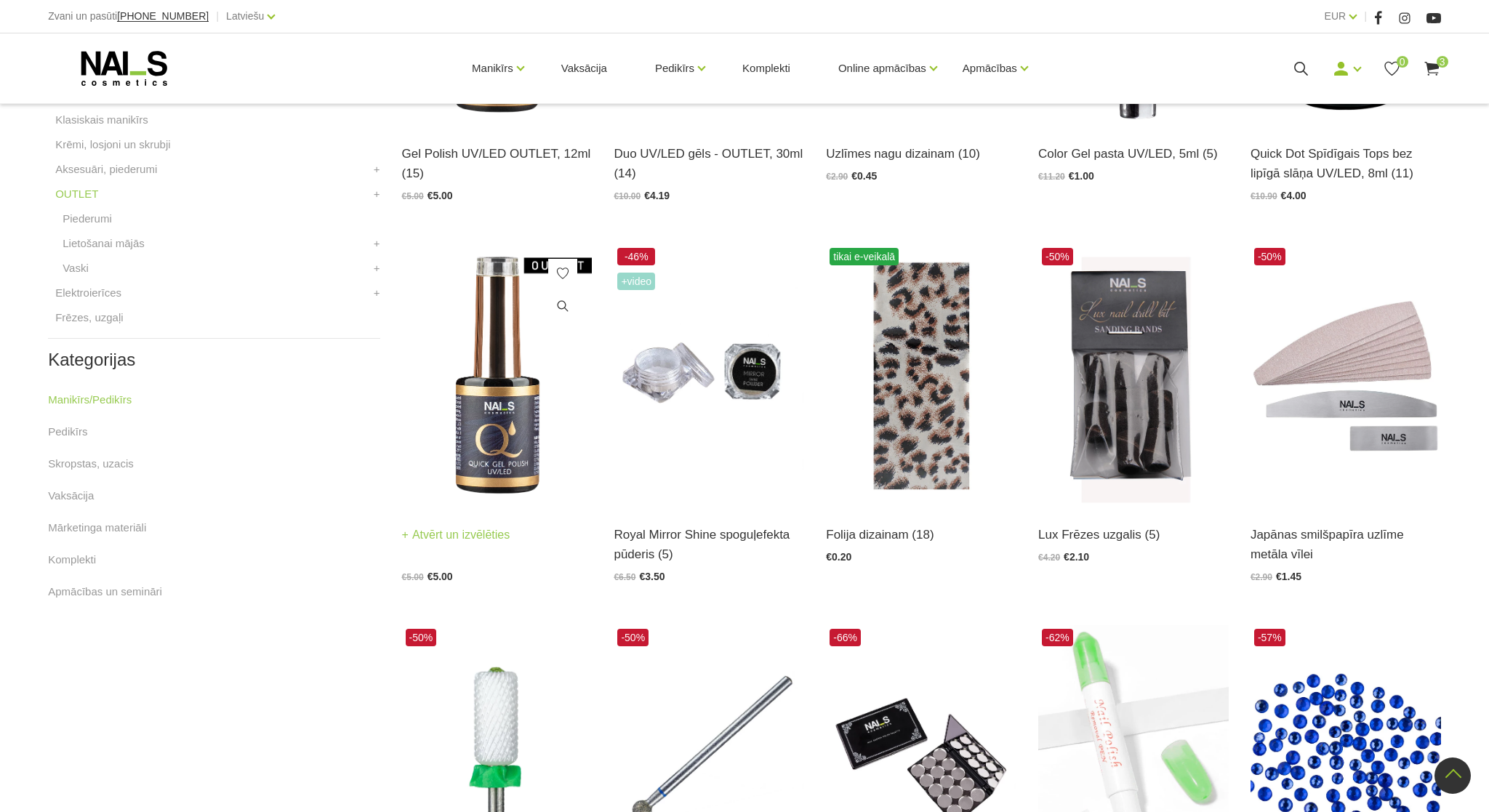
click at [467, 410] on img at bounding box center [497, 375] width 191 height 262
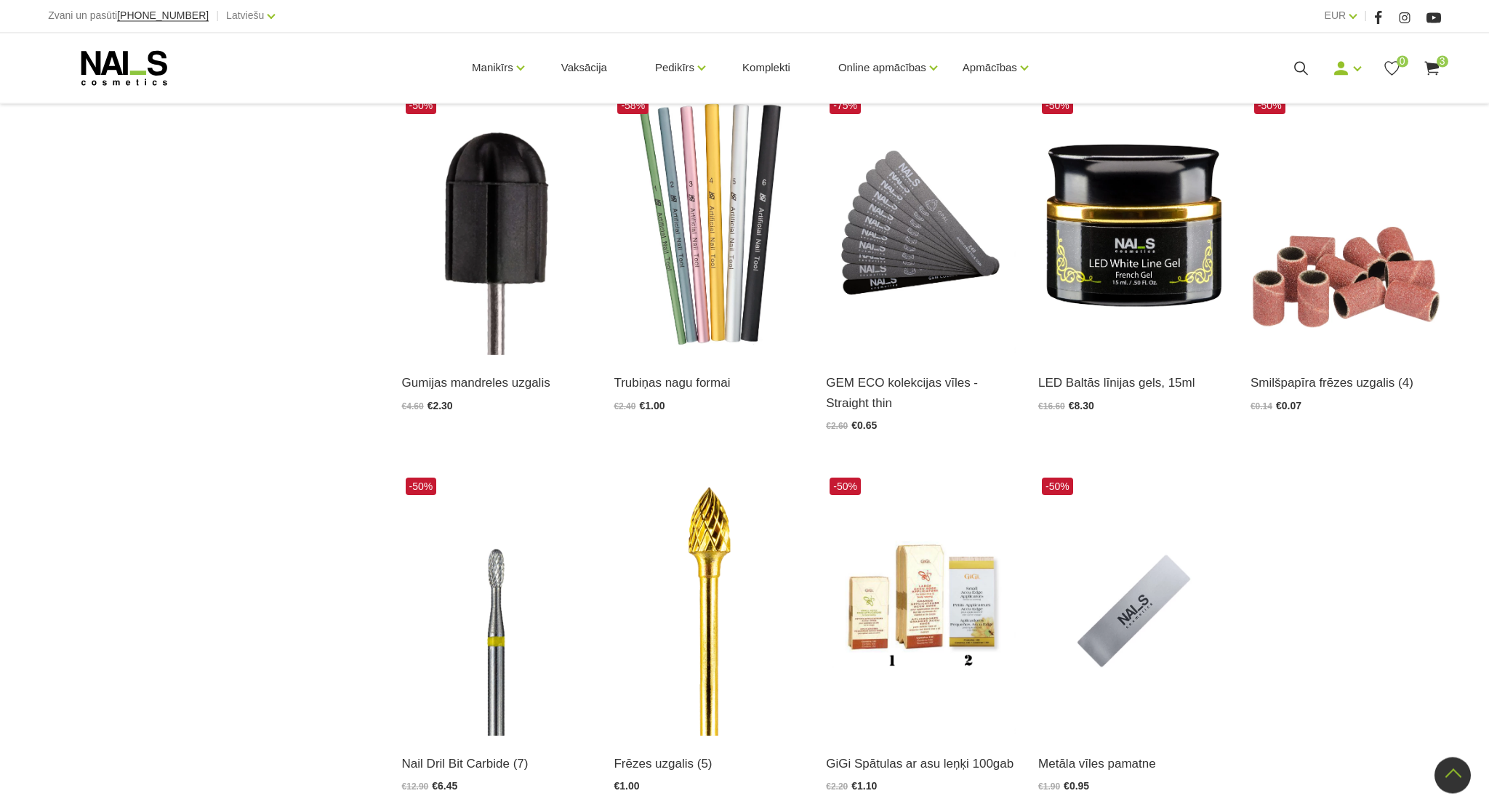
scroll to position [1506, 0]
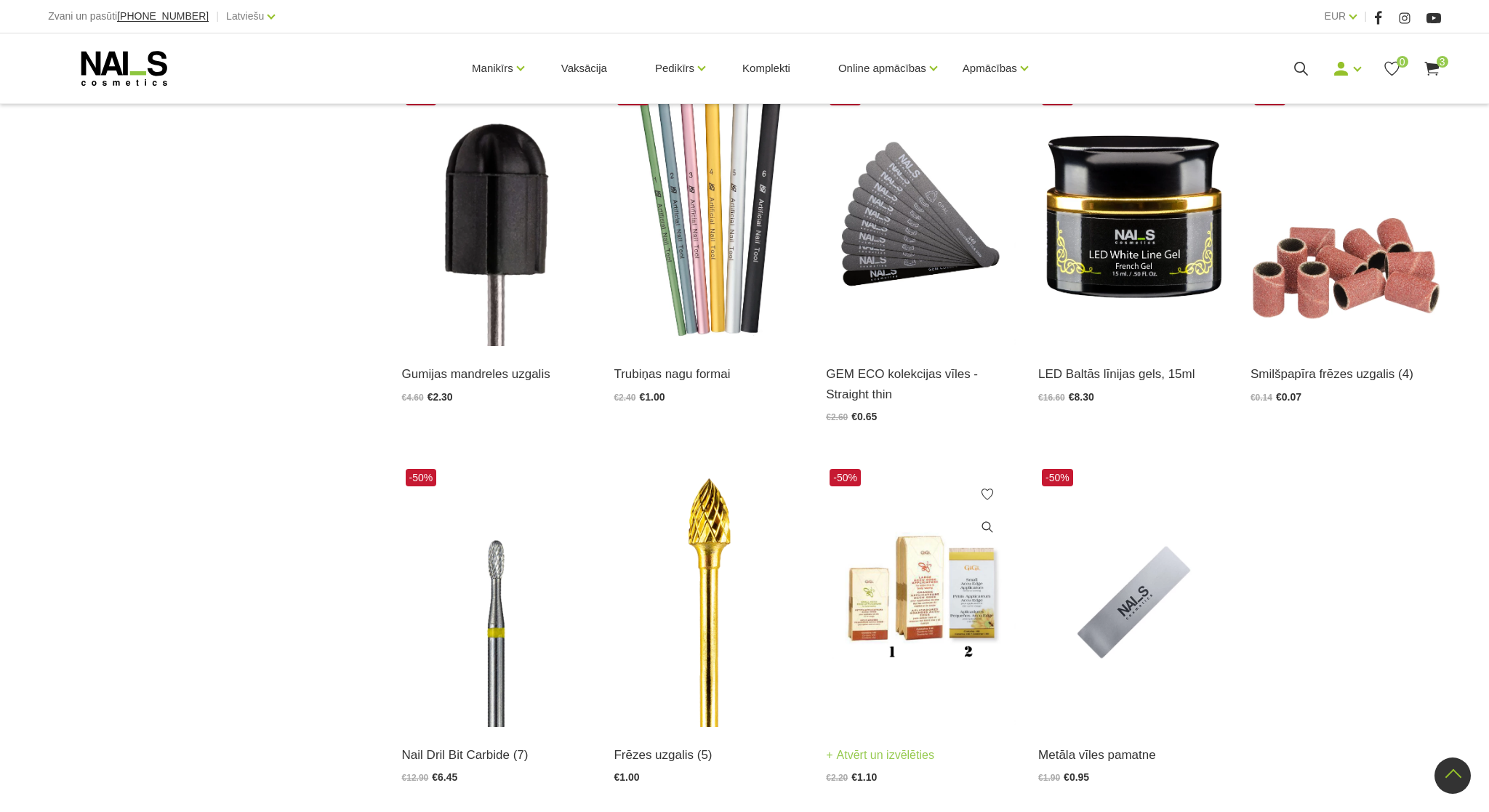
click at [935, 592] on img at bounding box center [921, 596] width 191 height 262
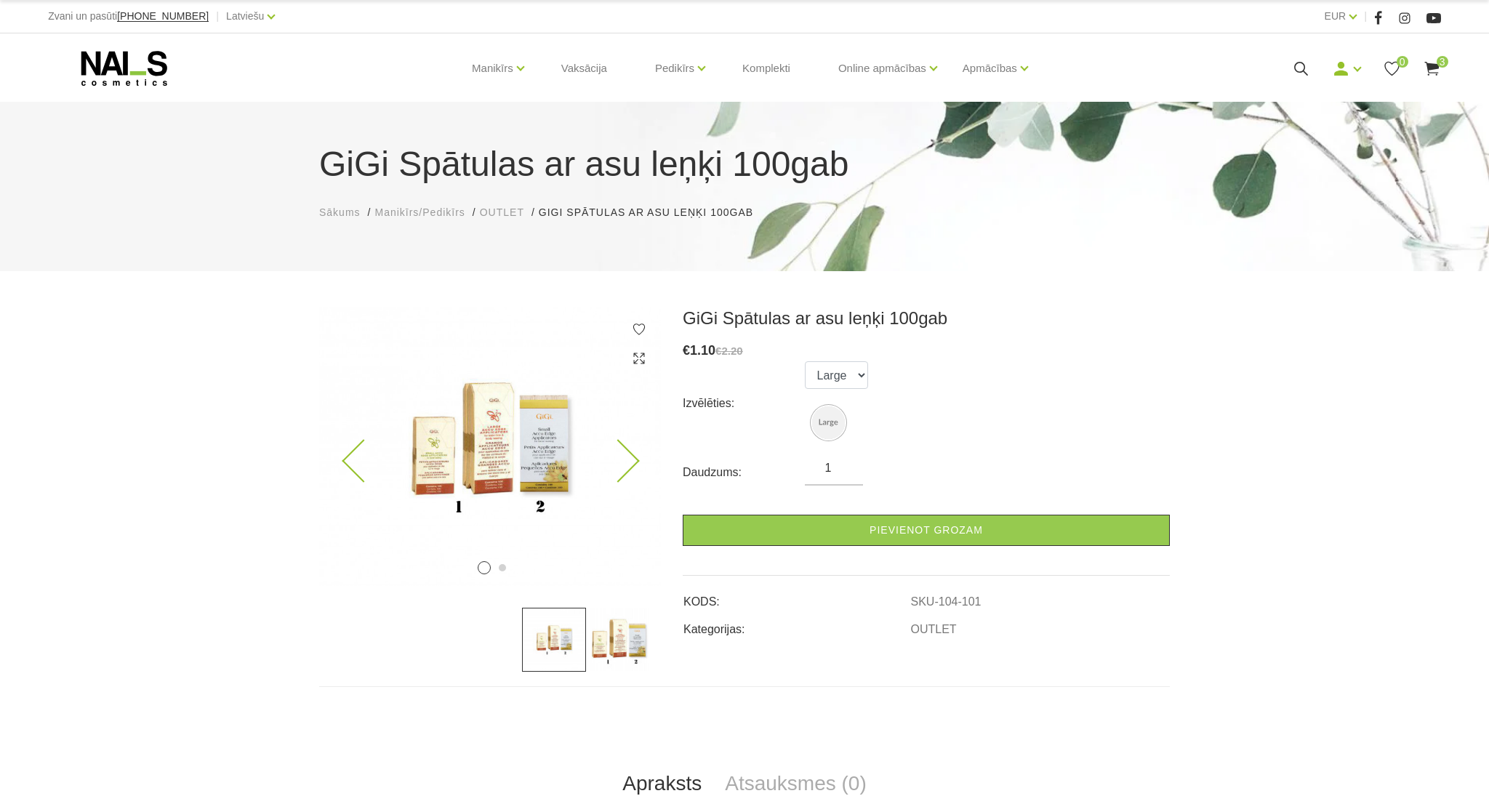
click at [633, 457] on icon at bounding box center [618, 461] width 43 height 43
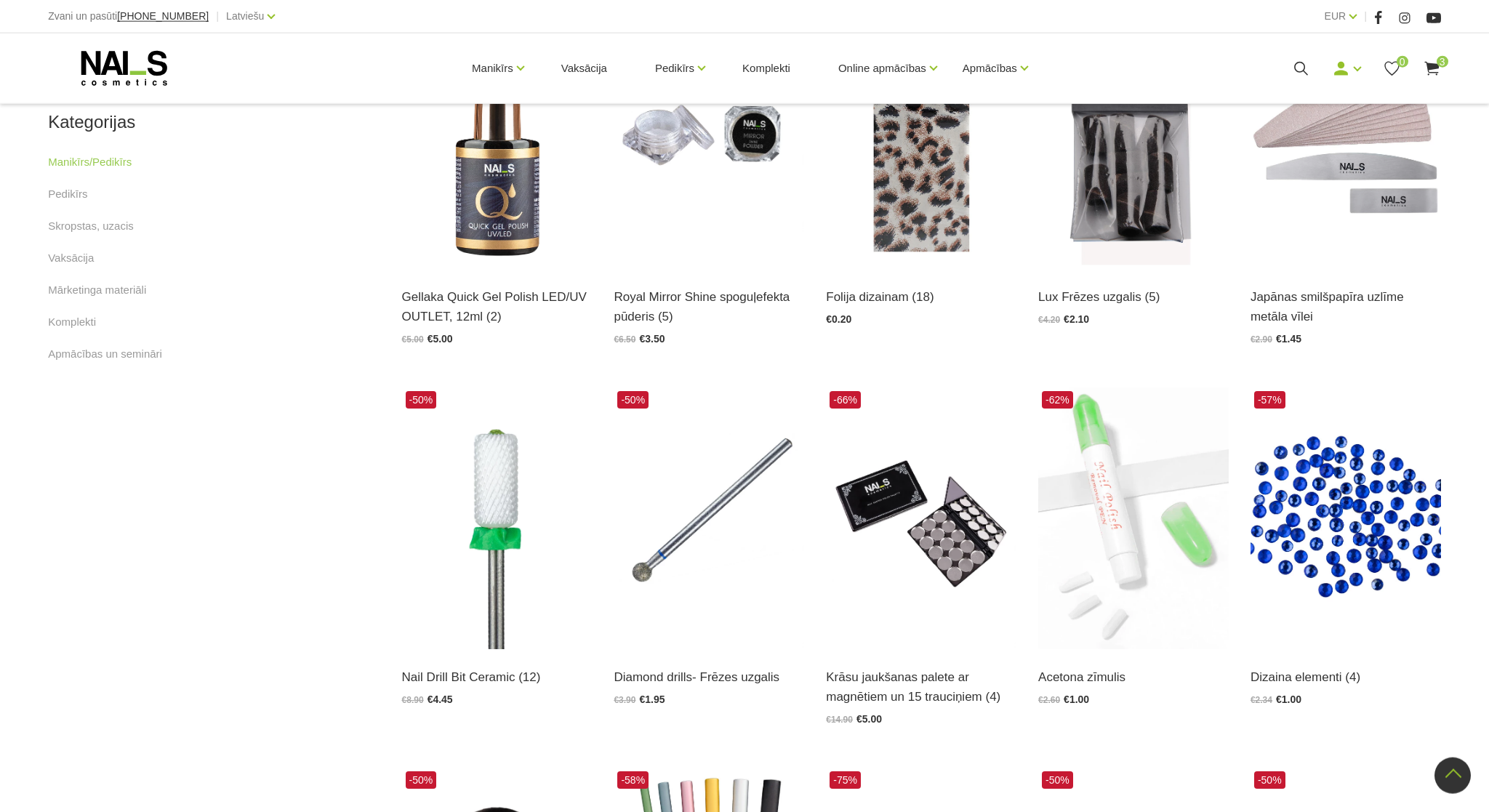
scroll to position [837, 0]
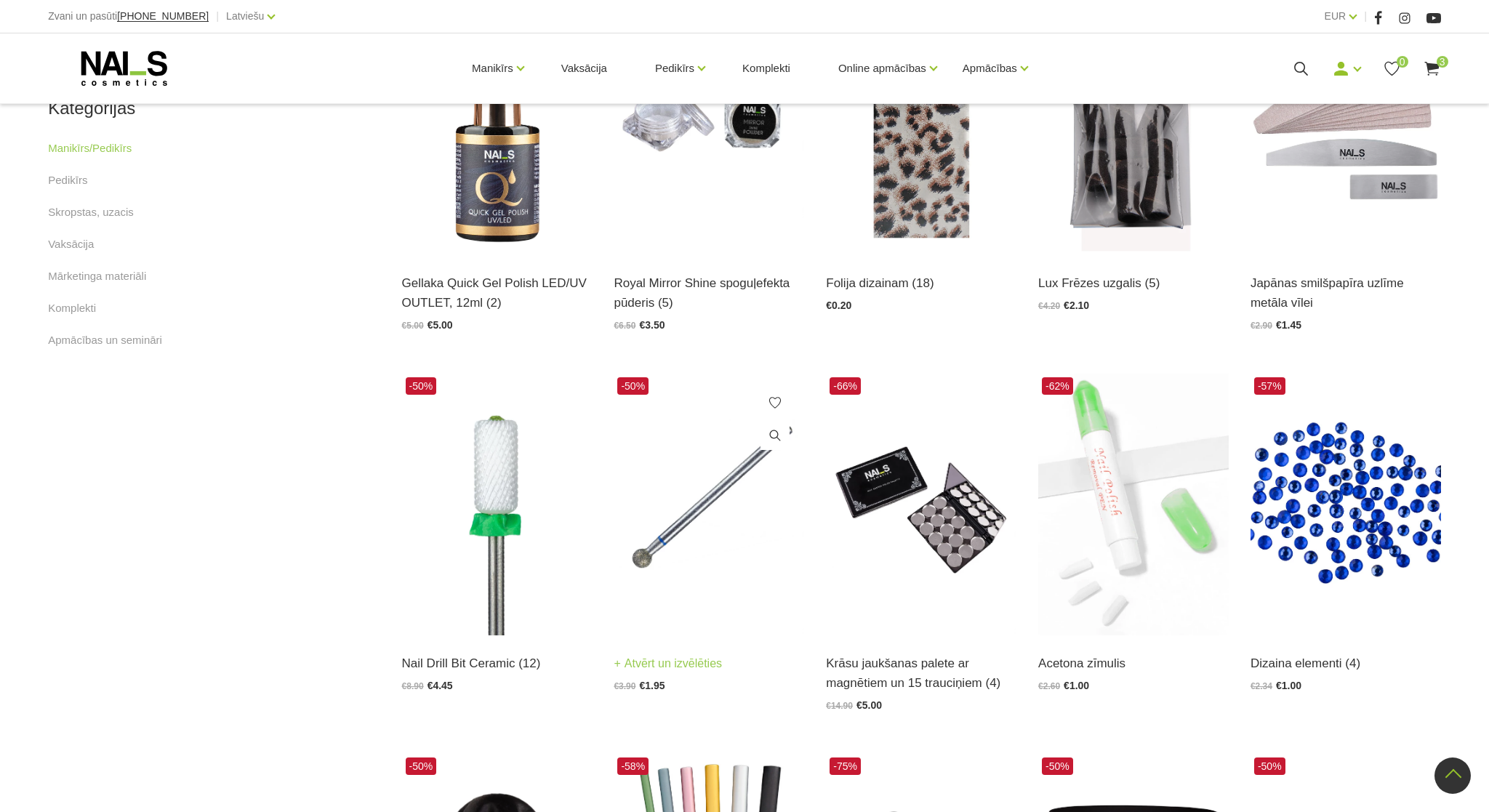
click at [683, 556] on img at bounding box center [709, 504] width 191 height 262
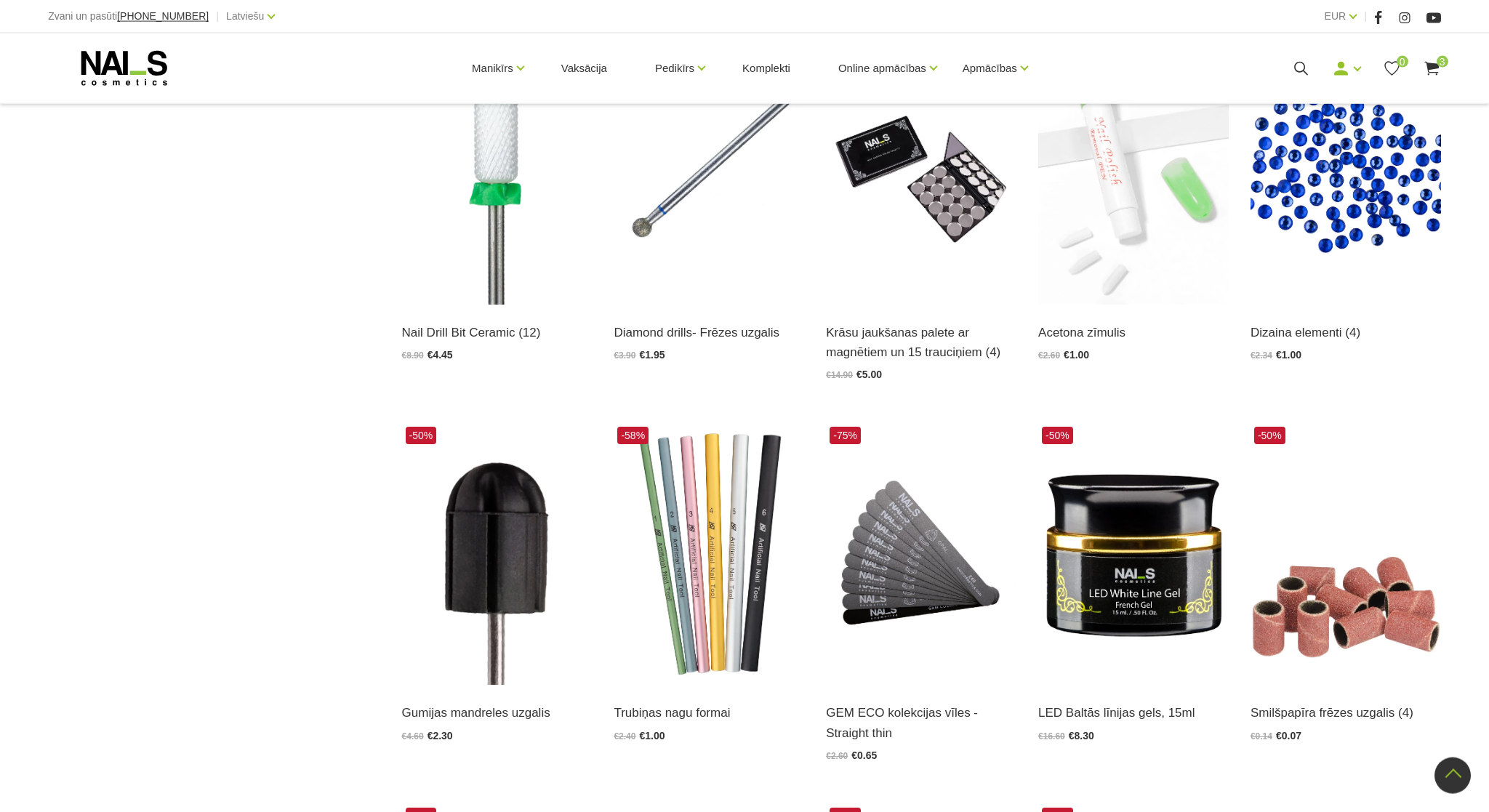
scroll to position [670, 0]
